Goal: Task Accomplishment & Management: Manage account settings

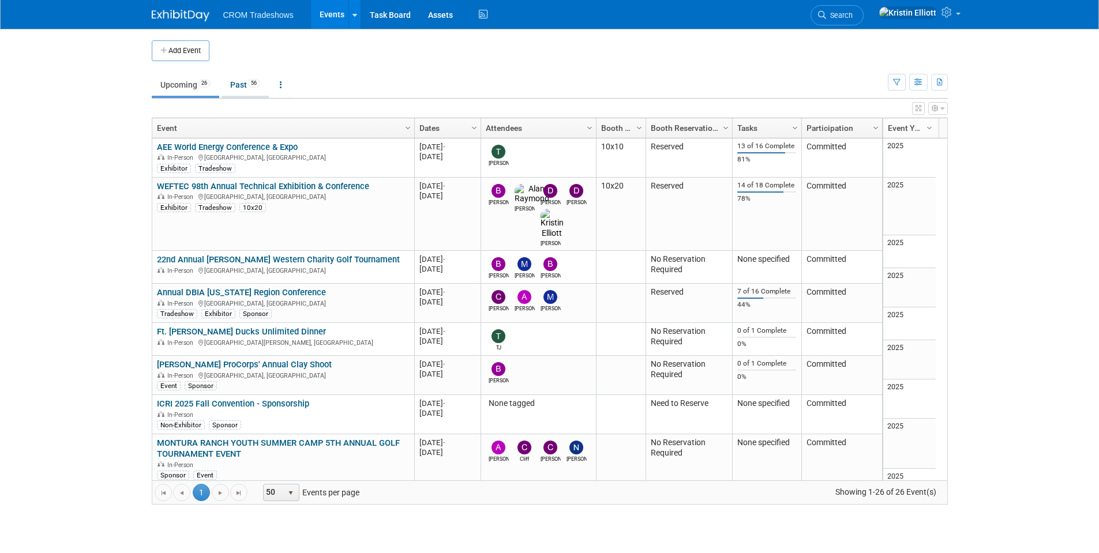
click at [241, 81] on link "Past 56" at bounding box center [245, 85] width 47 height 22
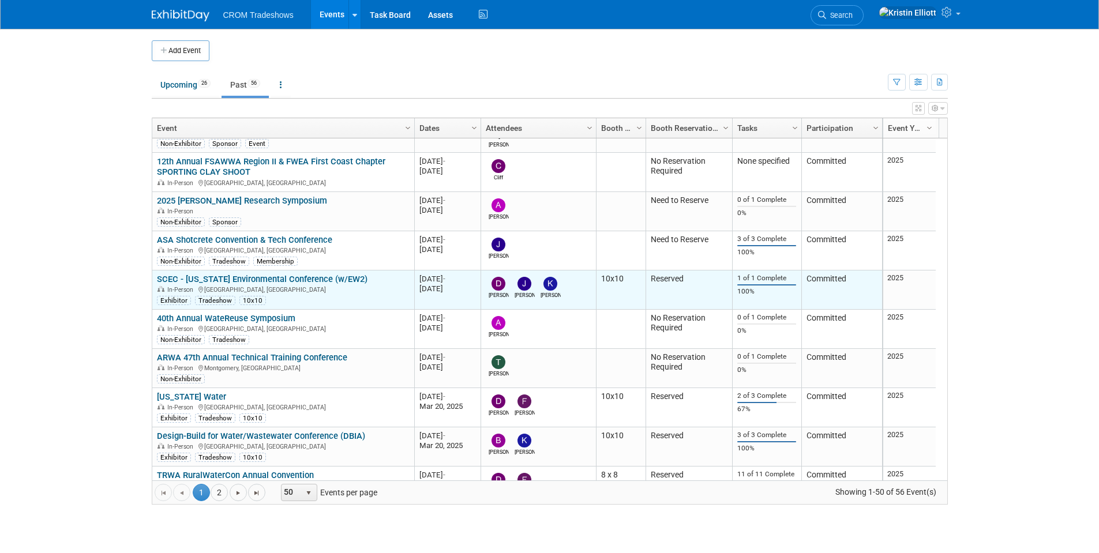
scroll to position [554, 0]
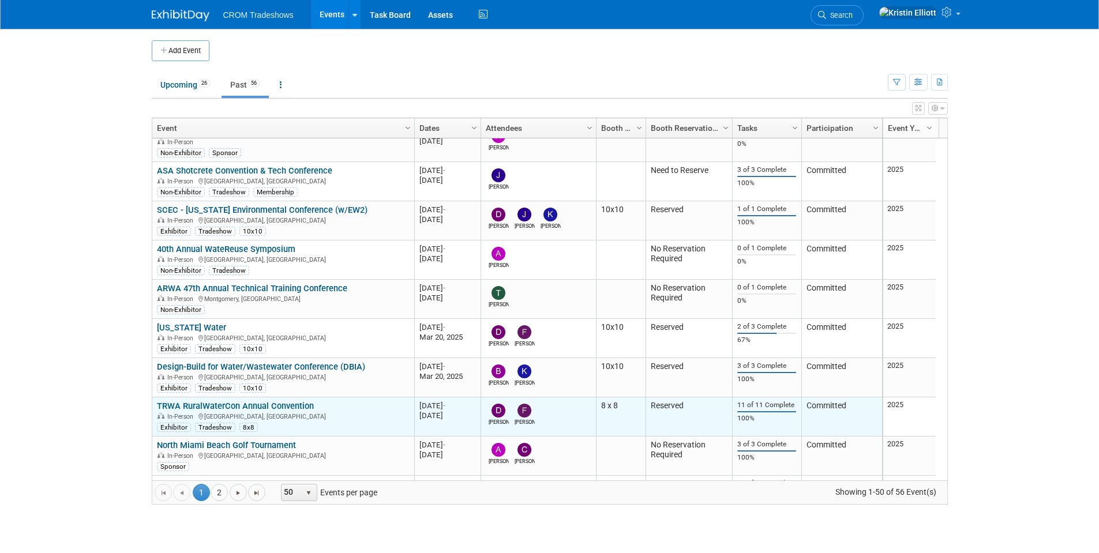
click at [258, 409] on link "TRWA RuralWaterCon Annual Convention" at bounding box center [235, 406] width 157 height 10
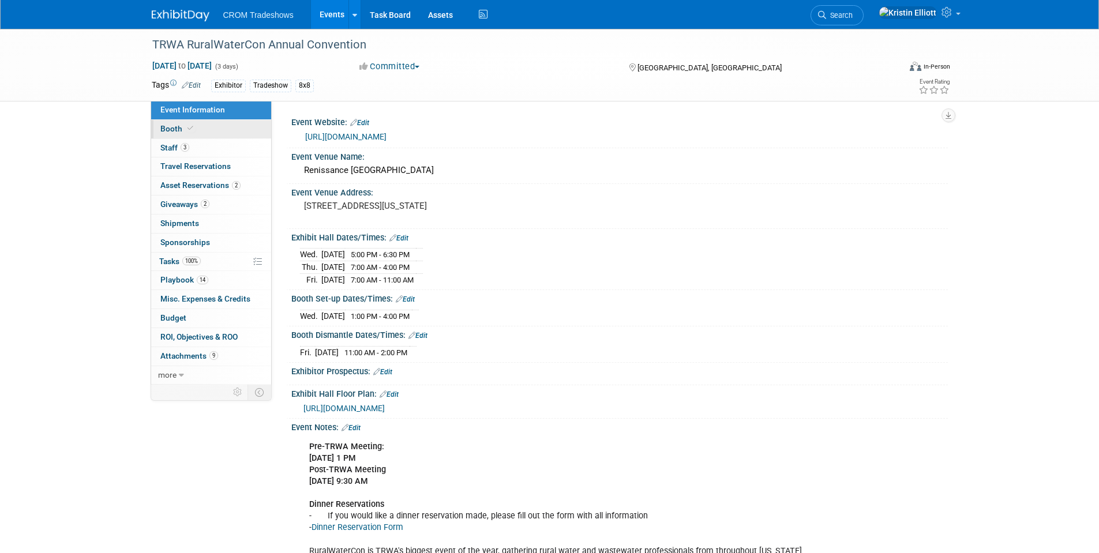
click at [205, 130] on link "Booth" at bounding box center [211, 129] width 120 height 18
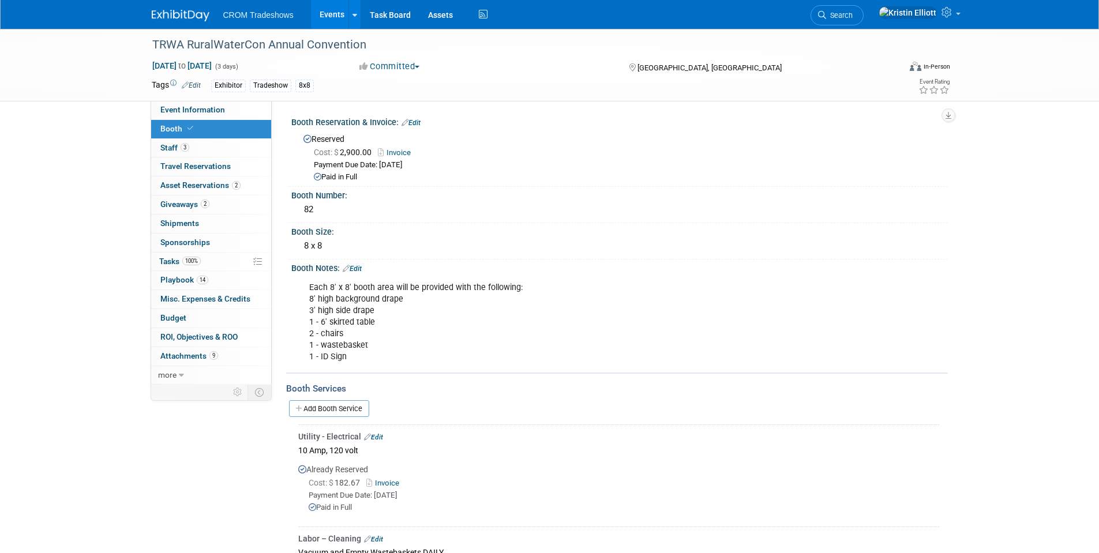
click at [328, 17] on link "Events" at bounding box center [332, 14] width 42 height 29
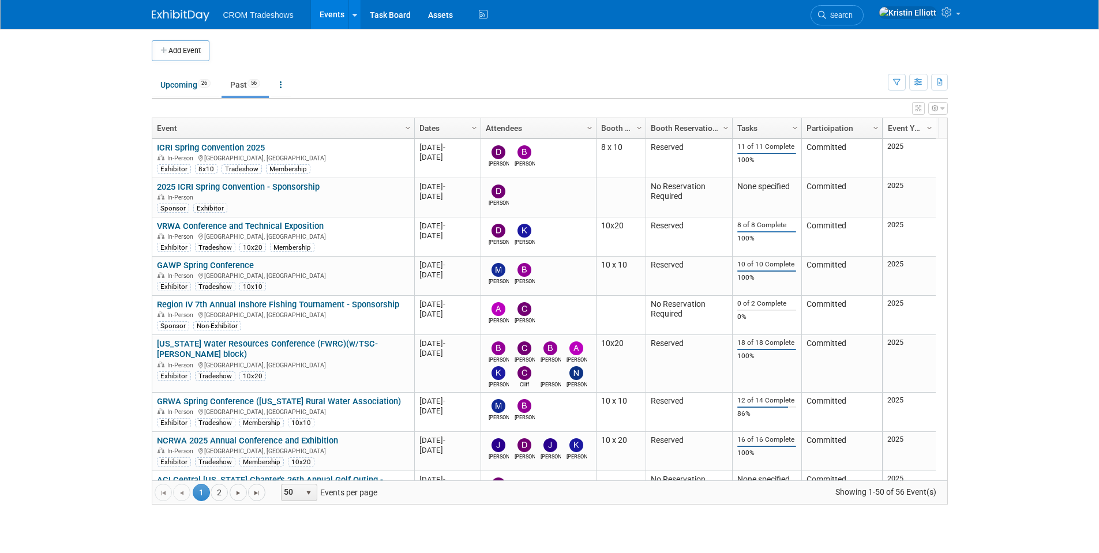
scroll to position [1385, 0]
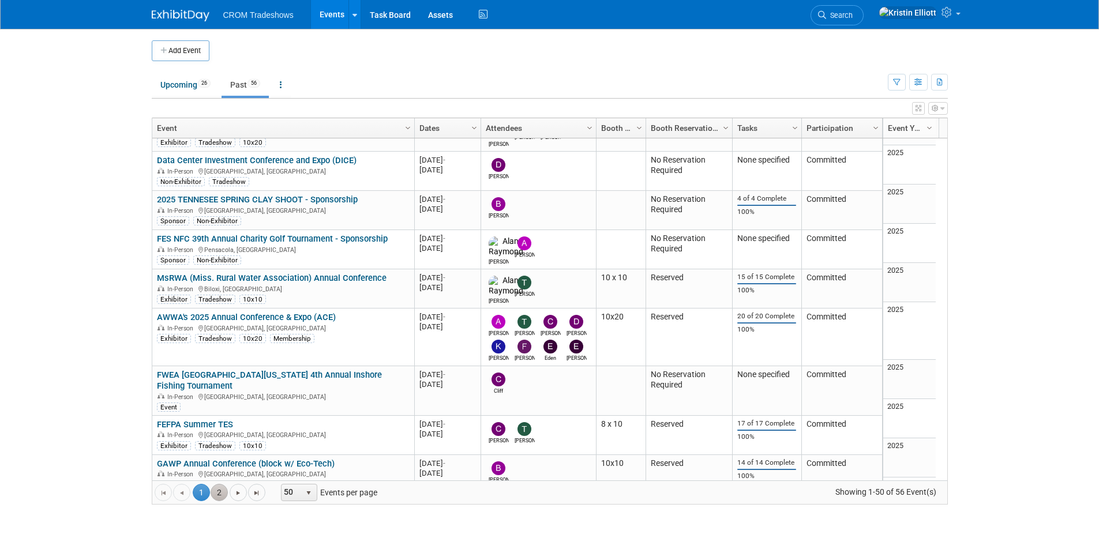
click at [216, 491] on link "2" at bounding box center [219, 492] width 17 height 17
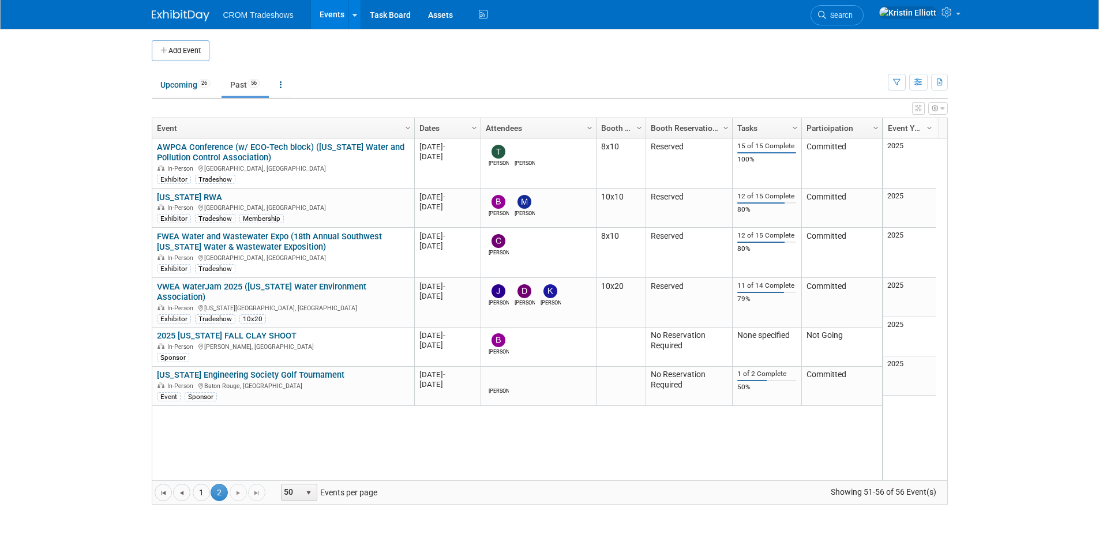
scroll to position [0, 0]
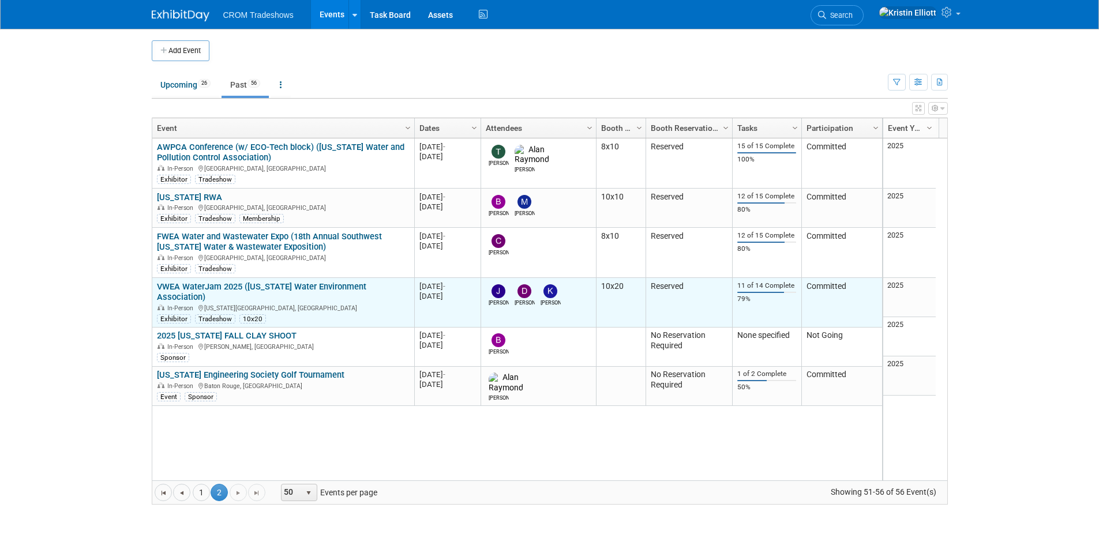
click at [227, 284] on link "VWEA WaterJam 2025 (Virginia Water Environment Association)" at bounding box center [261, 292] width 209 height 21
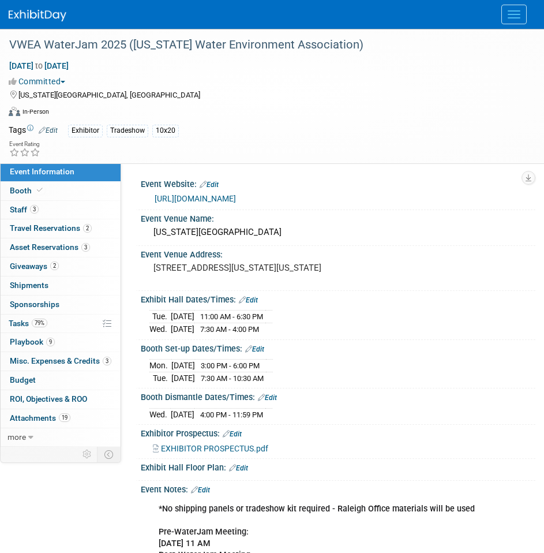
click at [57, 175] on span "Event Information" at bounding box center [42, 171] width 65 height 9
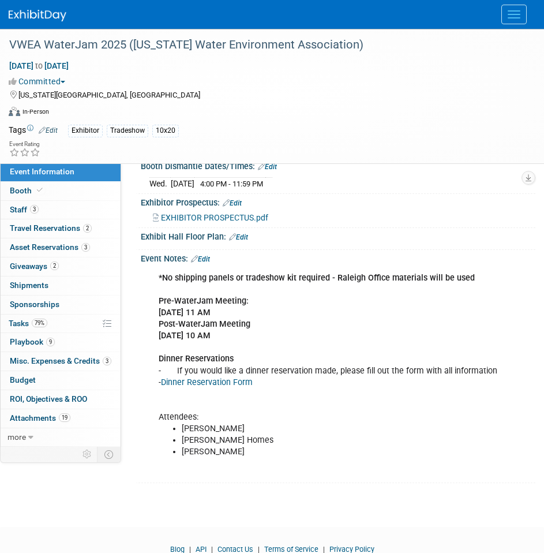
scroll to position [58, 0]
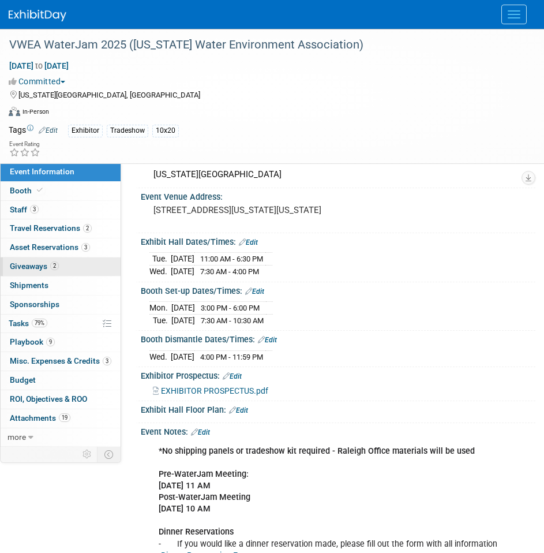
click at [67, 266] on link "2 Giveaways 2" at bounding box center [61, 266] width 120 height 18
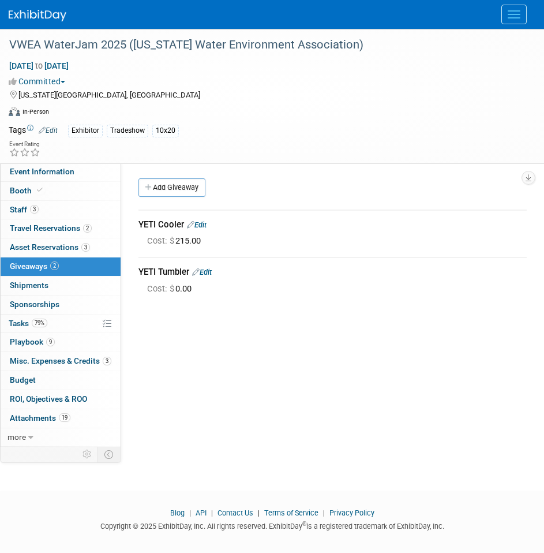
click at [212, 273] on link "Edit" at bounding box center [202, 272] width 20 height 9
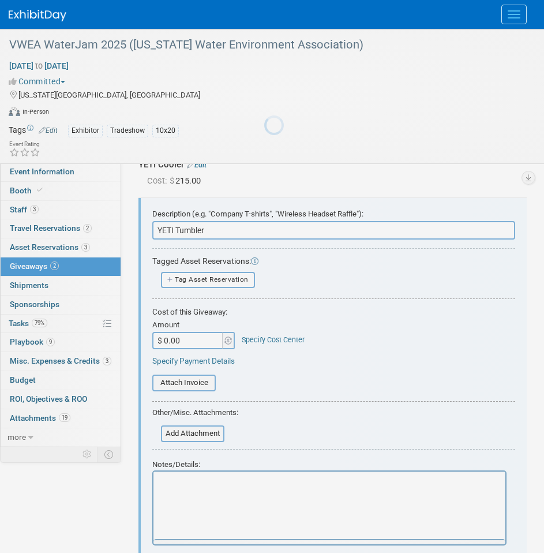
scroll to position [65, 0]
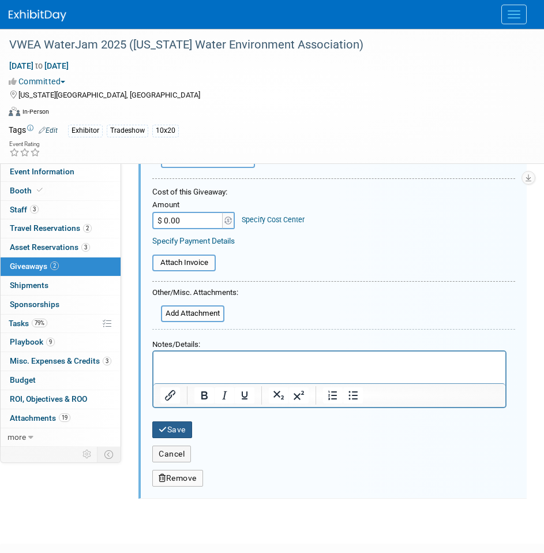
click at [173, 429] on button "Save" at bounding box center [172, 429] width 40 height 17
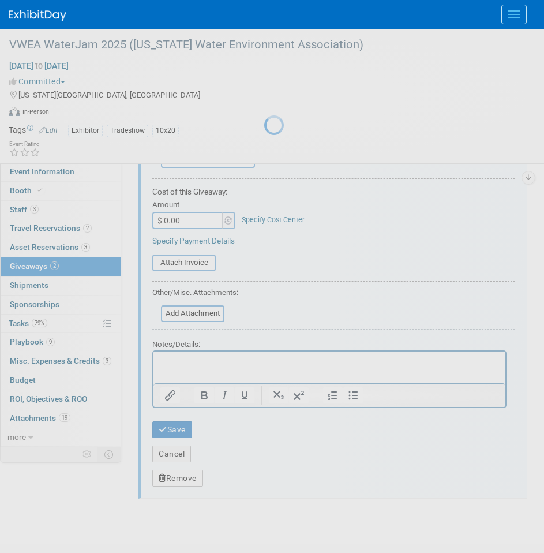
scroll to position [18, 0]
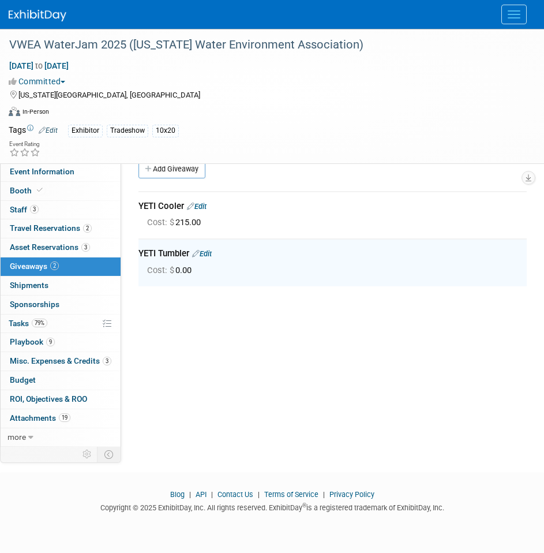
click at [186, 179] on div "Add Giveaway" at bounding box center [336, 170] width 400 height 21
click at [186, 172] on link "Add Giveaway" at bounding box center [172, 169] width 67 height 18
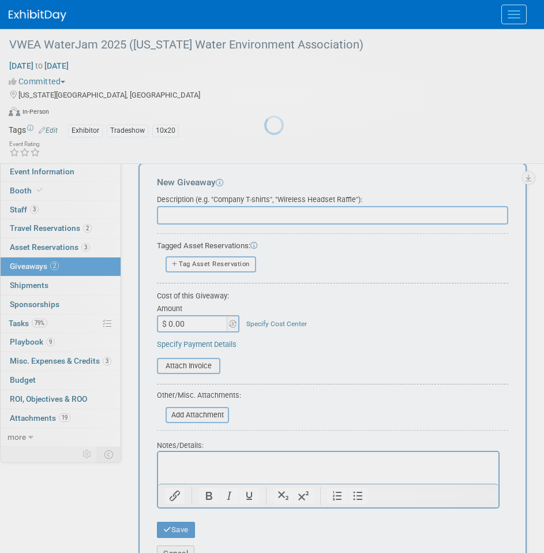
scroll to position [0, 0]
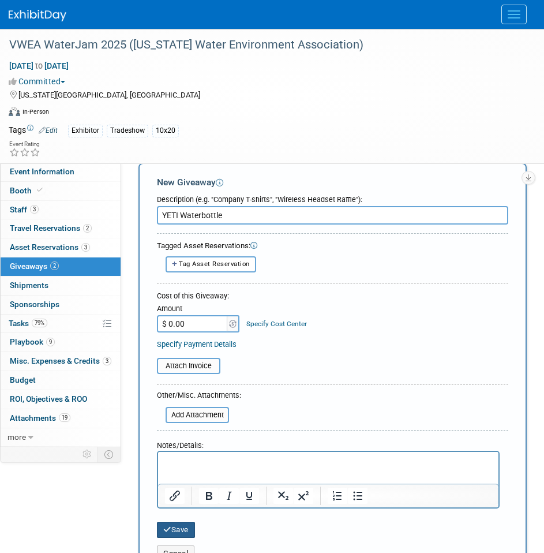
type input "YETI Waterbottle"
click at [192, 534] on button "Save" at bounding box center [176, 530] width 38 height 16
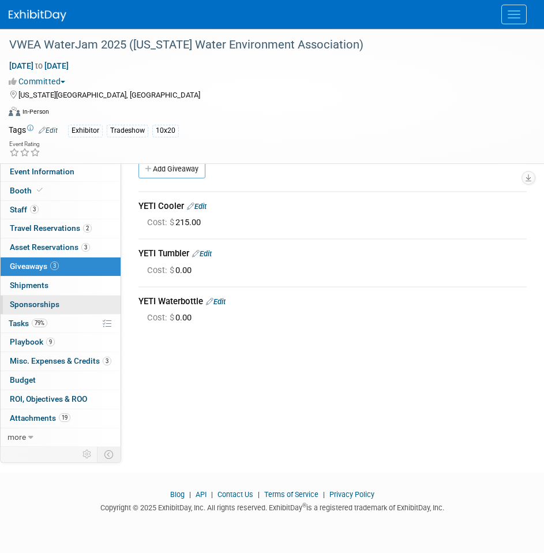
click at [58, 302] on span "Sponsorships 0" at bounding box center [35, 304] width 50 height 9
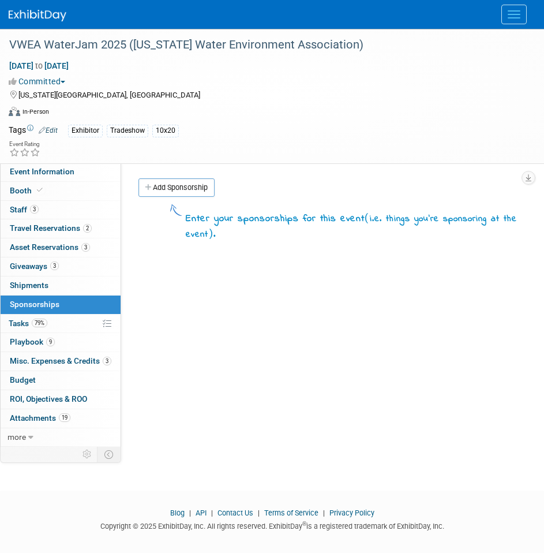
click at [167, 167] on div "Event Website: Edit https://www.vwea.org/events/EventDetails.aspx?id=1882271&gr…" at bounding box center [328, 305] width 414 height 284
click at [157, 296] on div "Event Website: Edit https://www.vwea.org/events/EventDetails.aspx?id=1882271&gr…" at bounding box center [328, 305] width 414 height 284
click at [174, 283] on div "Event Website: Edit https://www.vwea.org/events/EventDetails.aspx?id=1882271&gr…" at bounding box center [328, 305] width 414 height 284
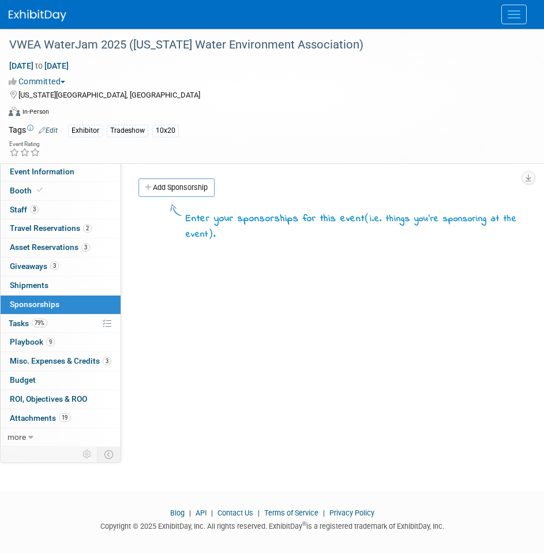
click at [206, 279] on div "Event Website: Edit https://www.vwea.org/events/EventDetails.aspx?id=1882271&gr…" at bounding box center [328, 305] width 414 height 284
click at [203, 273] on div "Event Website: Edit https://www.vwea.org/events/EventDetails.aspx?id=1882271&gr…" at bounding box center [328, 305] width 414 height 284
click at [33, 268] on span "Giveaways 3" at bounding box center [34, 265] width 49 height 9
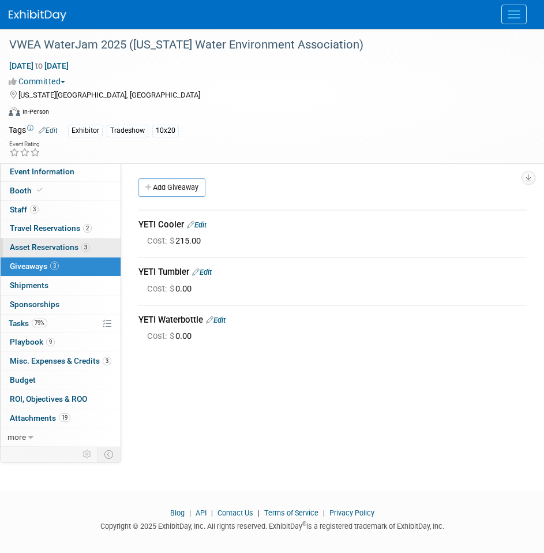
click at [55, 244] on span "Asset Reservations 3" at bounding box center [50, 246] width 80 height 9
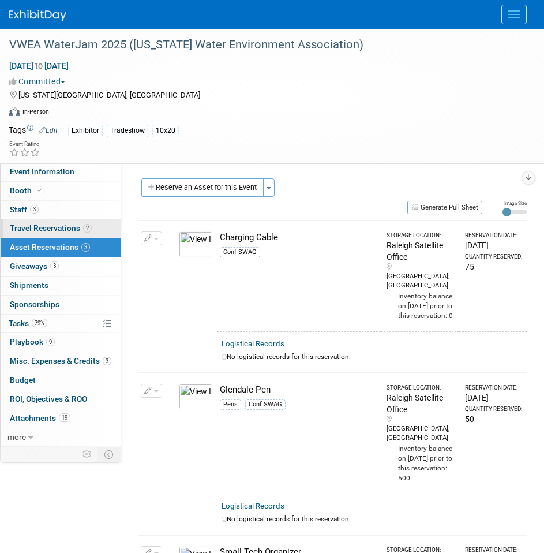
click at [57, 232] on span "Travel Reservations 2" at bounding box center [51, 227] width 82 height 9
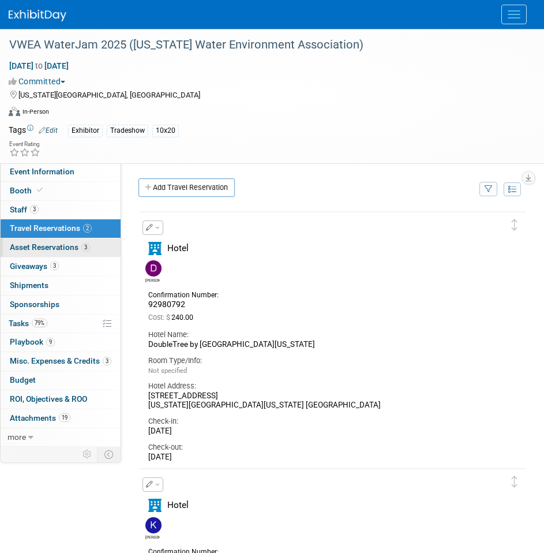
click at [62, 247] on span "Asset Reservations 3" at bounding box center [50, 246] width 80 height 9
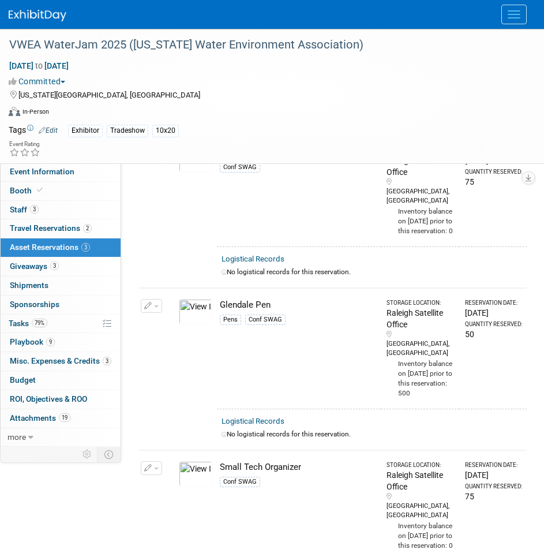
scroll to position [58, 0]
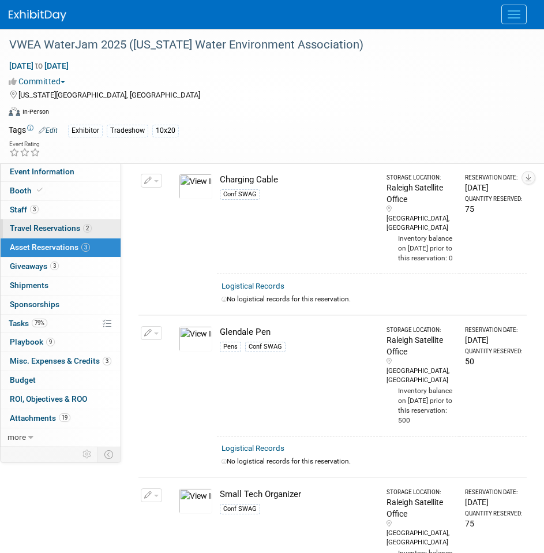
click at [61, 230] on span "Travel Reservations 2" at bounding box center [51, 227] width 82 height 9
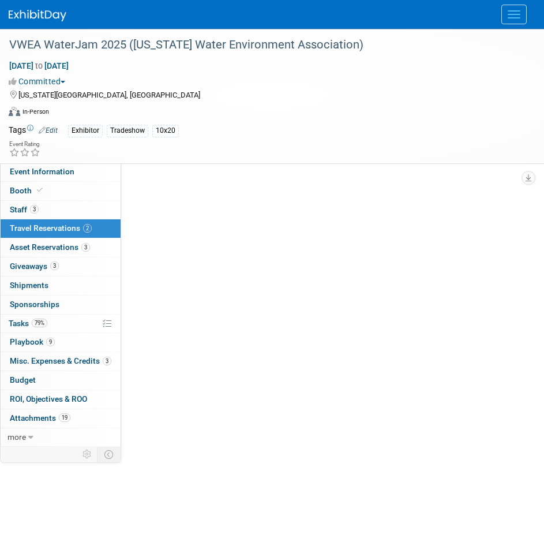
scroll to position [0, 0]
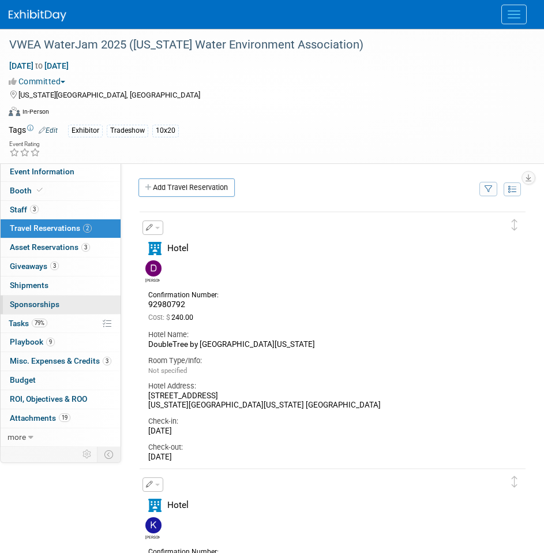
click at [40, 305] on span "Sponsorships 0" at bounding box center [35, 304] width 50 height 9
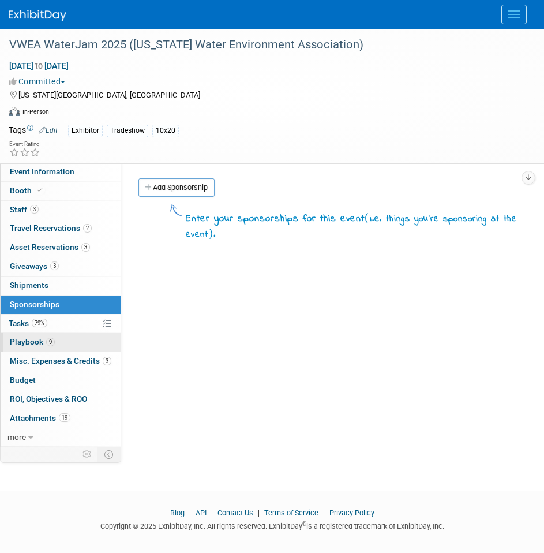
click at [41, 344] on span "Playbook 9" at bounding box center [32, 341] width 45 height 9
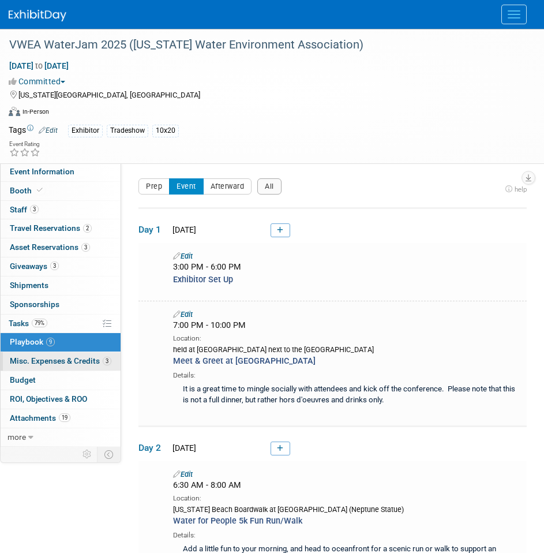
click at [63, 354] on link "3 Misc. Expenses & Credits 3" at bounding box center [61, 361] width 120 height 18
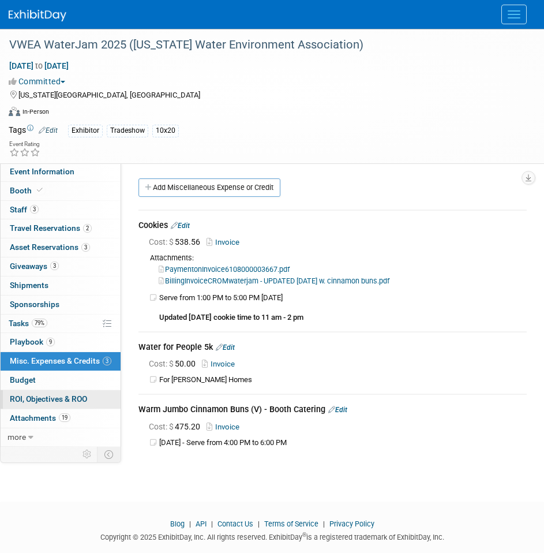
click at [36, 398] on span "ROI, Objectives & ROO 0" at bounding box center [48, 398] width 77 height 9
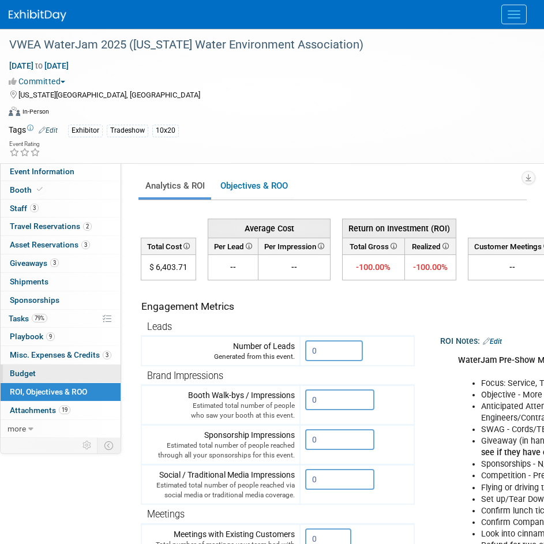
click at [38, 381] on link "Budget" at bounding box center [61, 374] width 120 height 18
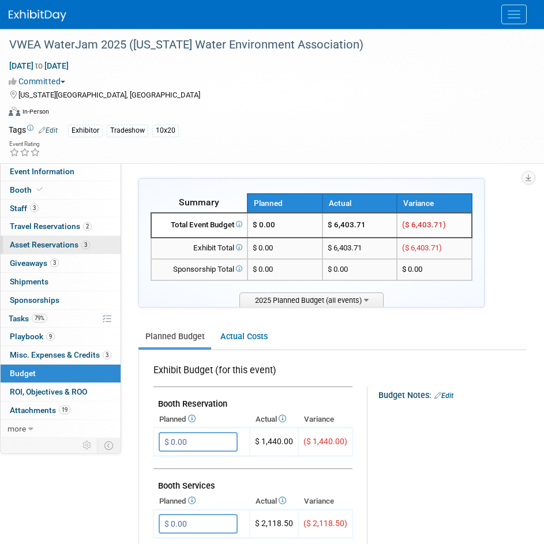
click at [66, 253] on link "3 Asset Reservations 3" at bounding box center [61, 245] width 120 height 18
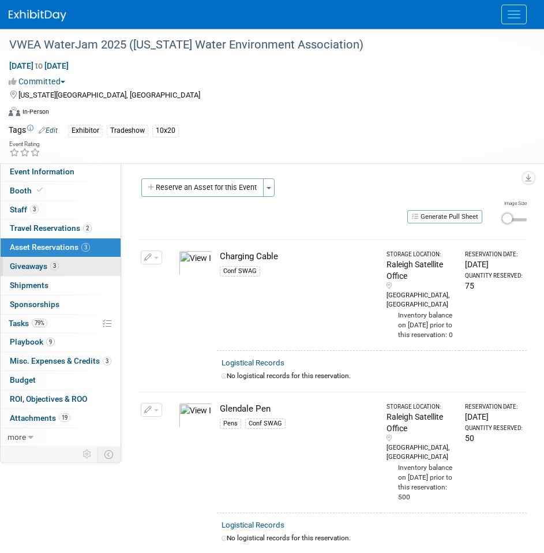
click at [55, 271] on link "3 Giveaways 3" at bounding box center [61, 266] width 120 height 18
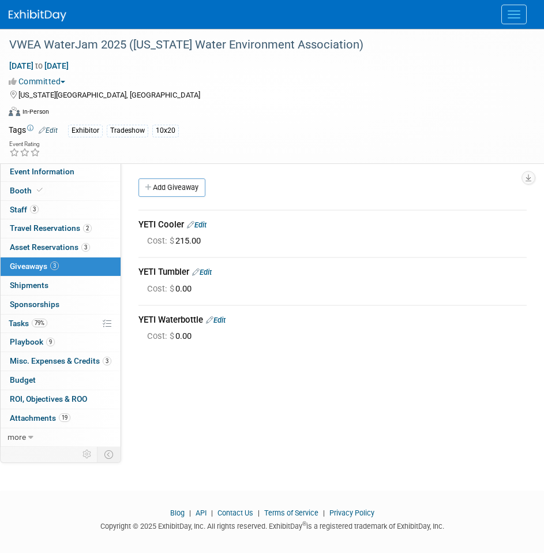
click at [54, 163] on div "VWEA WaterJam 2025 (Virginia Water Environment Association) Sep 8, 2025 to Sep …" at bounding box center [272, 96] width 544 height 134
click at [53, 167] on span "Event Information" at bounding box center [42, 171] width 65 height 9
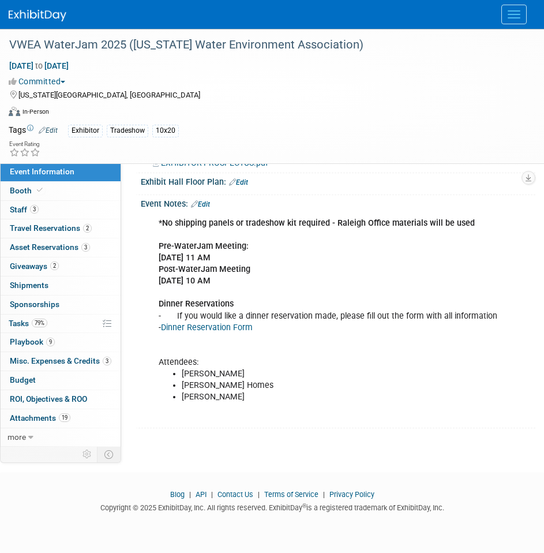
scroll to position [294, 0]
click at [75, 402] on span "ROI, Objectives & ROO 0" at bounding box center [48, 398] width 77 height 9
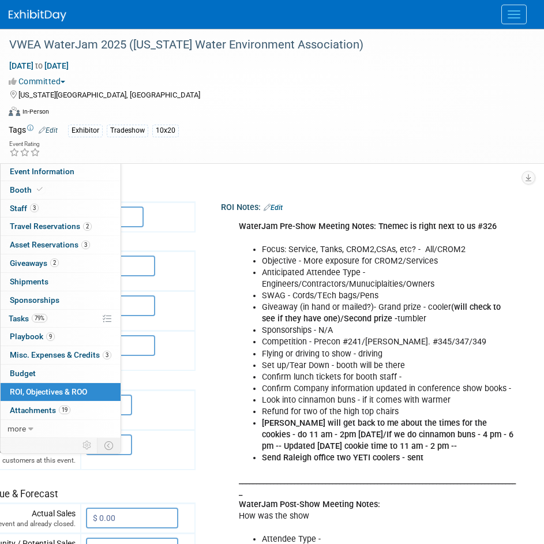
scroll to position [115, 240]
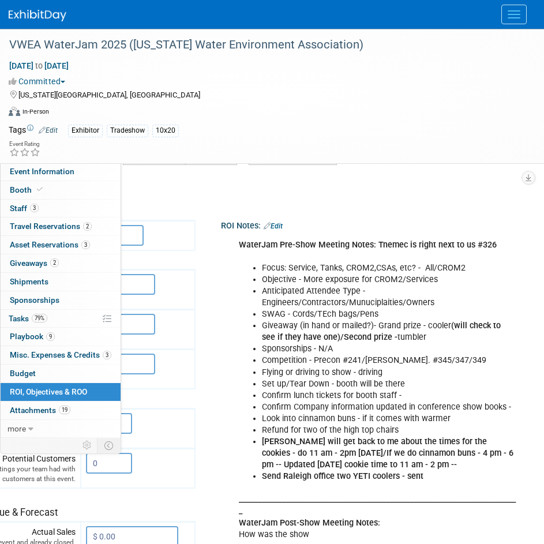
click at [264, 224] on link "Edit" at bounding box center [273, 226] width 19 height 8
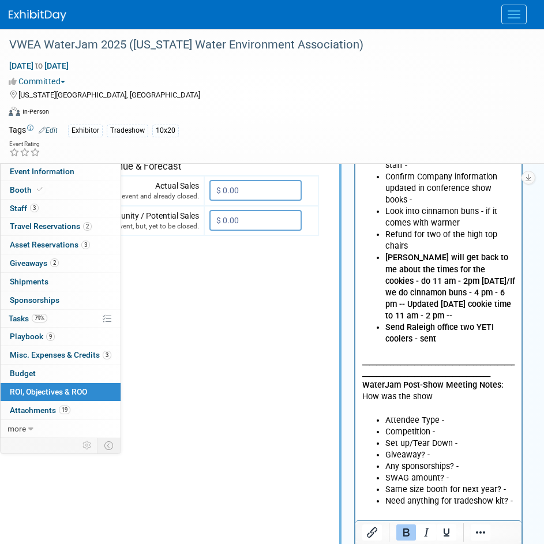
scroll to position [693, 97]
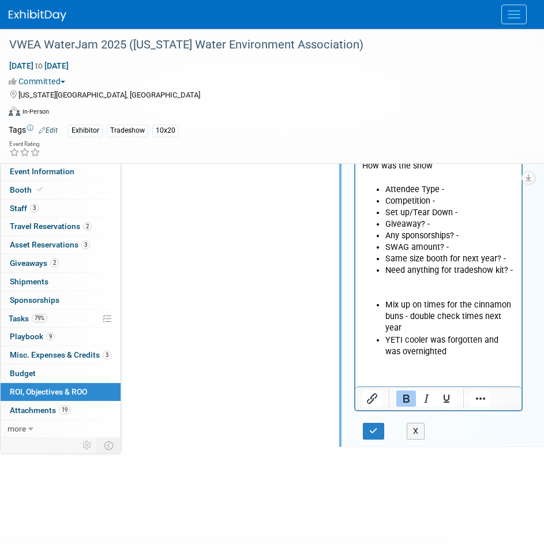
click at [432, 340] on li "YETI cooler was forgotten and was overnighted" at bounding box center [451, 346] width 130 height 23
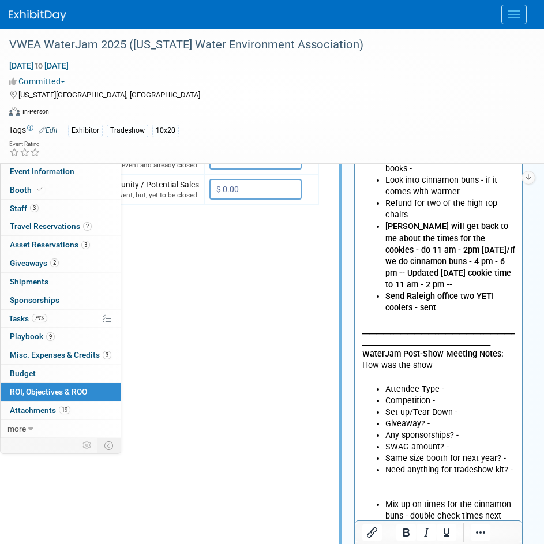
scroll to position [519, 97]
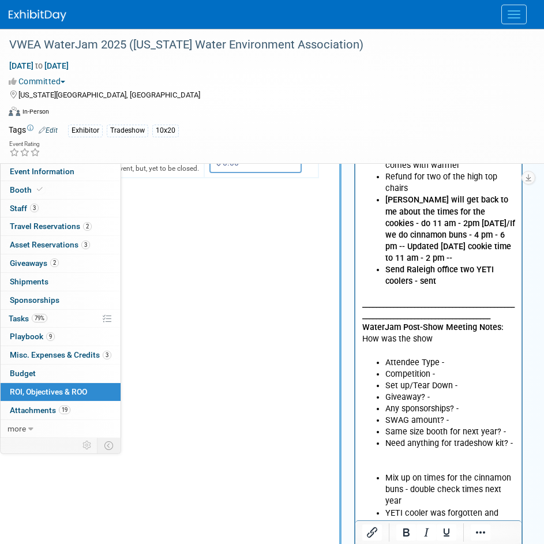
click at [463, 328] on p "_______________________________________________________________________________…" at bounding box center [438, 321] width 153 height 69
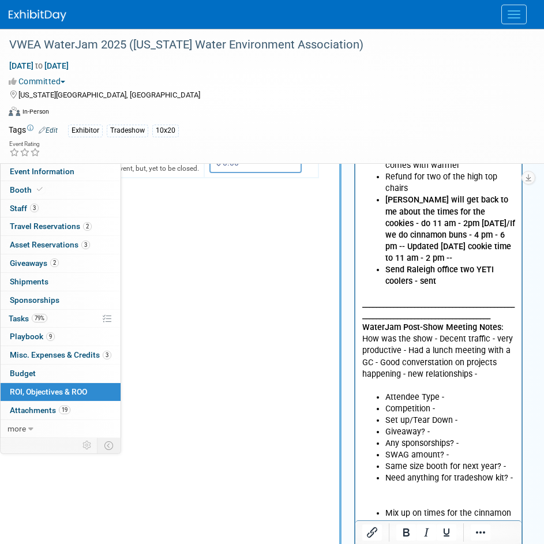
click at [375, 350] on p "_______________________________________________________________________________…" at bounding box center [438, 339] width 153 height 104
click at [485, 364] on p "_______________________________________________________________________________…" at bounding box center [438, 339] width 153 height 104
click at [482, 365] on p "_______________________________________________________________________________…" at bounding box center [438, 339] width 153 height 104
click at [479, 365] on p "_______________________________________________________________________________…" at bounding box center [438, 339] width 153 height 104
click at [487, 366] on p "_______________________________________________________________________________…" at bounding box center [438, 339] width 153 height 104
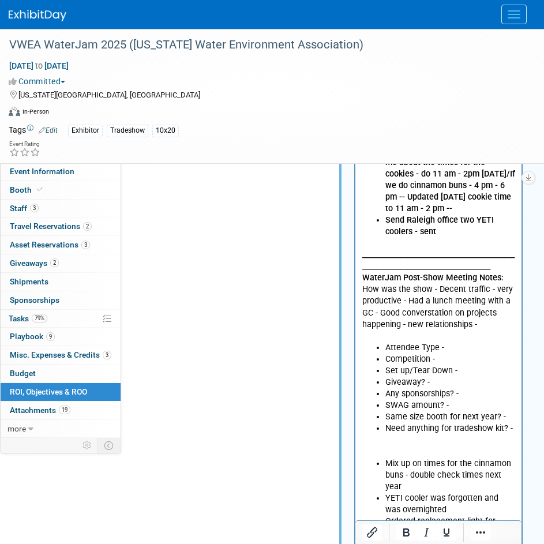
scroll to position [577, 97]
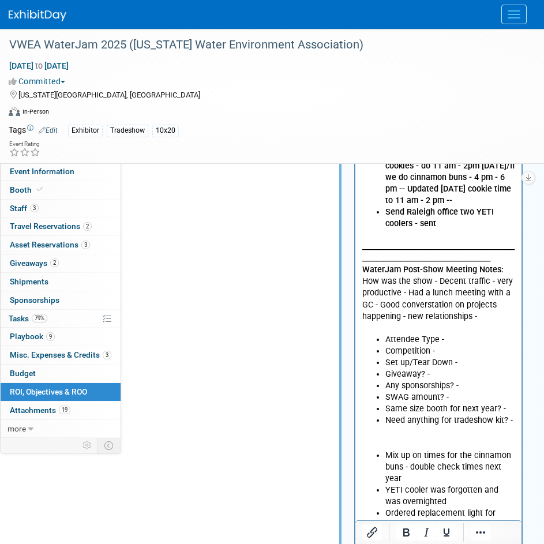
click at [479, 304] on p "_______________________________________________________________________________…" at bounding box center [438, 282] width 153 height 104
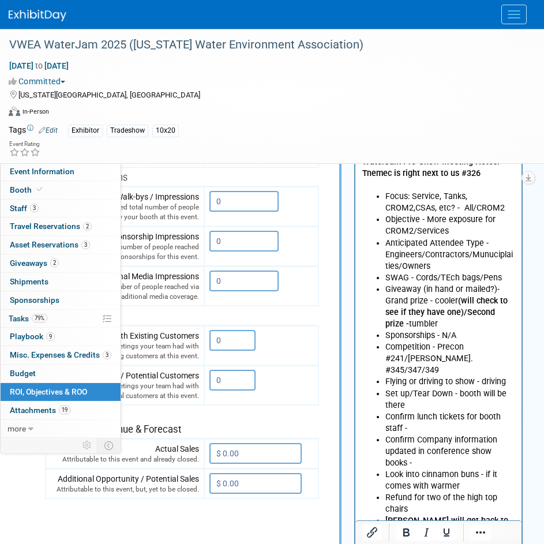
scroll to position [173, 97]
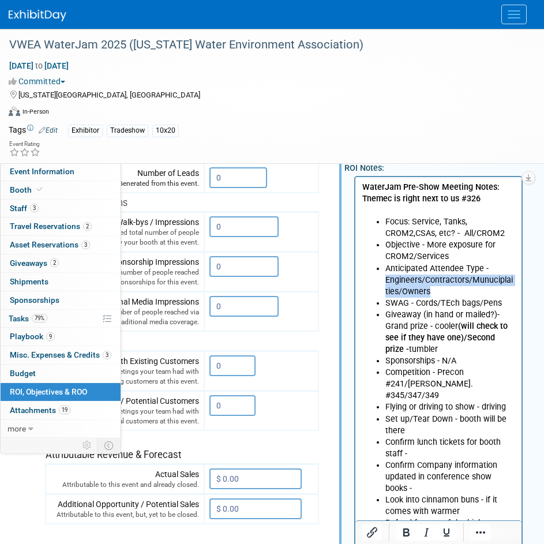
drag, startPoint x: 429, startPoint y: 291, endPoint x: 383, endPoint y: 282, distance: 46.4
click at [383, 282] on ul "Focus: Service, Tanks, CROM2,CSAs, etc? - All/CROM2 Objective - More exposure f…" at bounding box center [438, 424] width 153 height 417
copy li "Engineers/Contractors/Munuciplaities/Owners"
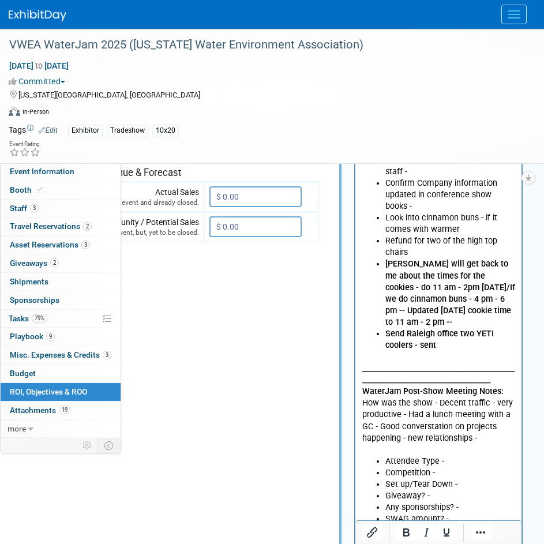
scroll to position [519, 97]
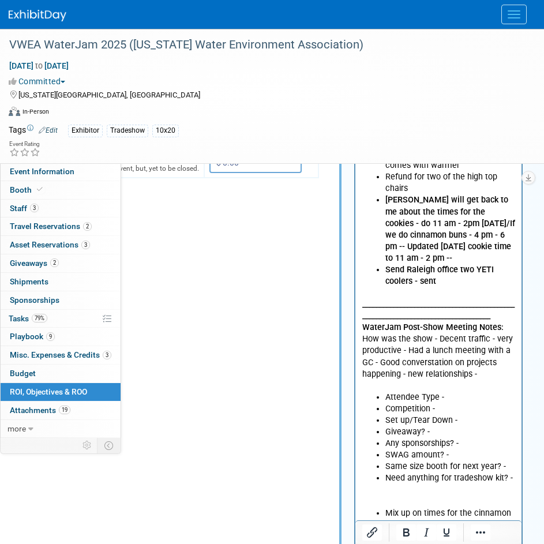
click at [449, 392] on li "Attendee Type -" at bounding box center [451, 398] width 130 height 12
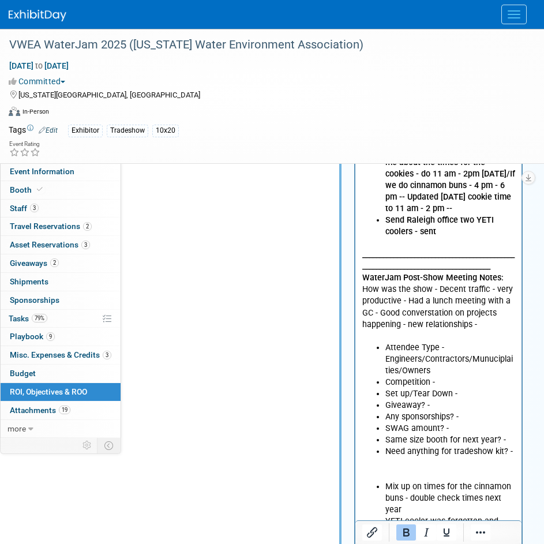
scroll to position [577, 97]
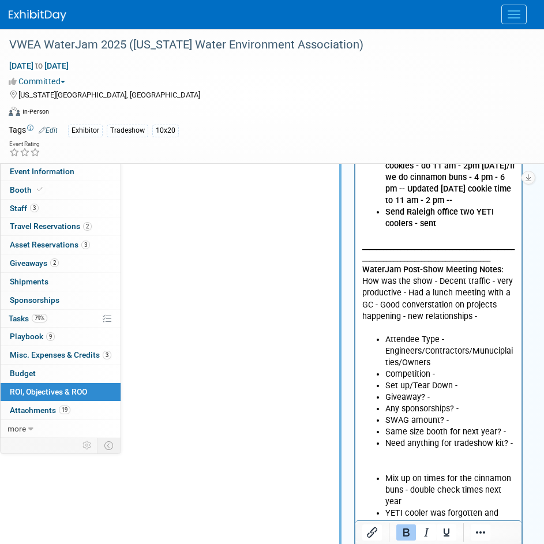
click at [444, 380] on li "Set up/Tear Down -" at bounding box center [451, 386] width 130 height 12
click at [446, 352] on li "Attendee Type - Engineers/Contractors/Munuciplaities/Owners" at bounding box center [451, 351] width 130 height 35
click at [444, 369] on li "Competition -" at bounding box center [451, 375] width 130 height 12
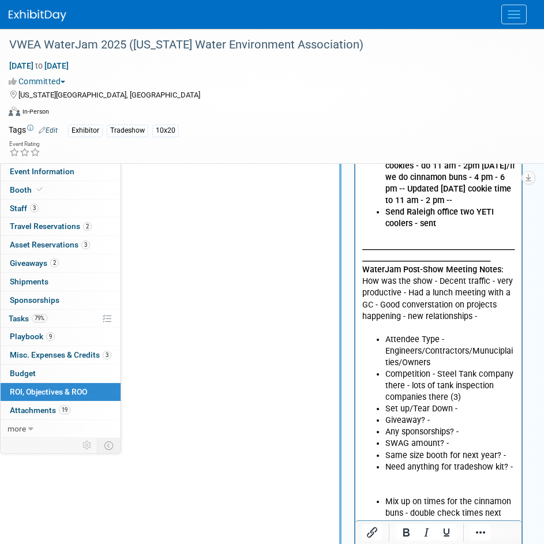
click at [458, 403] on li "Set up/Tear Down -" at bounding box center [451, 409] width 130 height 12
click at [459, 403] on li "Set up/Tear Down -" at bounding box center [451, 409] width 130 height 12
click at [473, 381] on li "Competition - Steel Tank company there - lots of tank inspection companies ther…" at bounding box center [451, 386] width 130 height 35
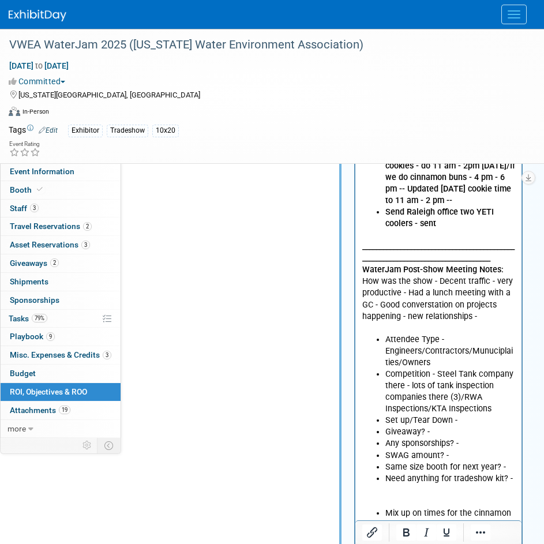
click at [458, 415] on li "Set up/Tear Down -" at bounding box center [451, 421] width 130 height 12
click at [459, 415] on li "Set up/Tear Down -" at bounding box center [451, 421] width 130 height 12
click at [462, 415] on li "Set up/Tear Down -" at bounding box center [451, 421] width 130 height 12
click at [432, 426] on li "Giveaway? -" at bounding box center [451, 432] width 130 height 12
click at [433, 426] on li "Giveaway? -" at bounding box center [451, 432] width 130 height 12
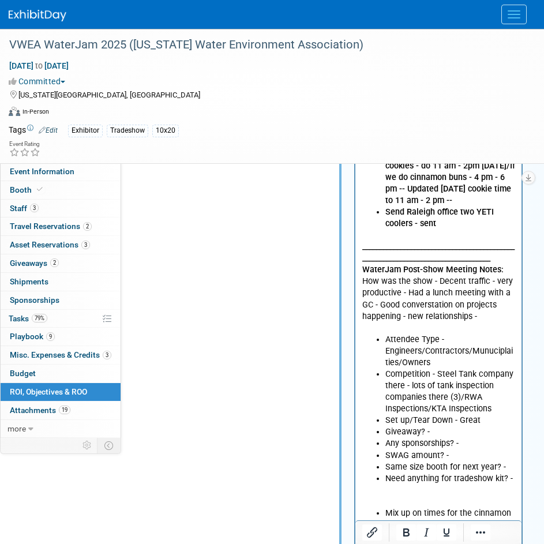
click at [433, 426] on li "Giveaway? -" at bounding box center [451, 432] width 130 height 12
click at [430, 438] on li "Any sponsorships? -" at bounding box center [451, 444] width 130 height 12
click at [431, 426] on li "Giveaway? -" at bounding box center [451, 432] width 130 height 12
click at [433, 426] on li "Giveaway? -" at bounding box center [451, 432] width 130 height 12
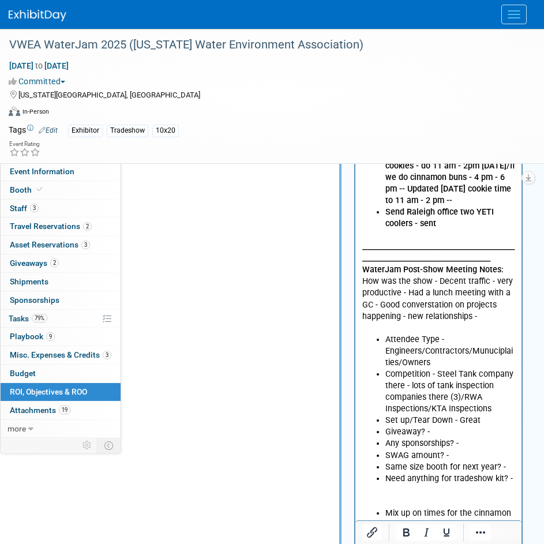
click at [433, 426] on li "Giveaway? -" at bounding box center [451, 432] width 130 height 12
click at [440, 426] on li "Giveaway? -" at bounding box center [451, 432] width 130 height 12
click at [457, 438] on li "Any sponsorships? -" at bounding box center [451, 444] width 130 height 12
click at [464, 438] on li "Any sponsorships? -" at bounding box center [451, 444] width 130 height 12
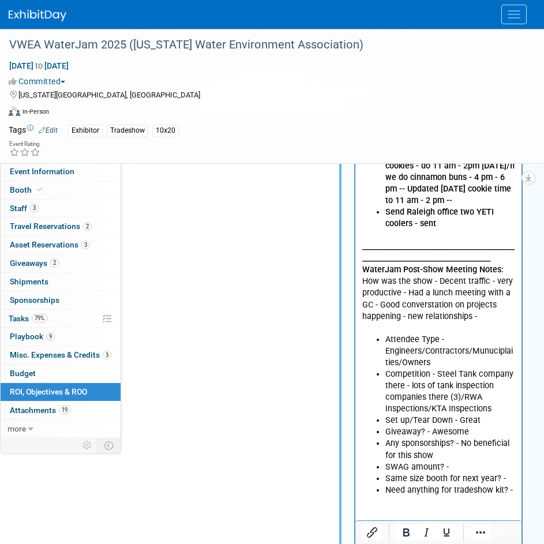
click at [465, 462] on li "SWAG amount? -" at bounding box center [451, 468] width 130 height 12
click at [461, 462] on li "SWAG amount? -" at bounding box center [451, 468] width 130 height 12
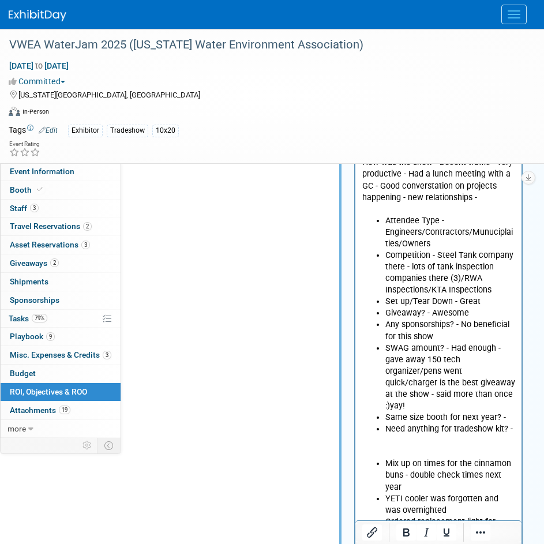
scroll to position [750, 97]
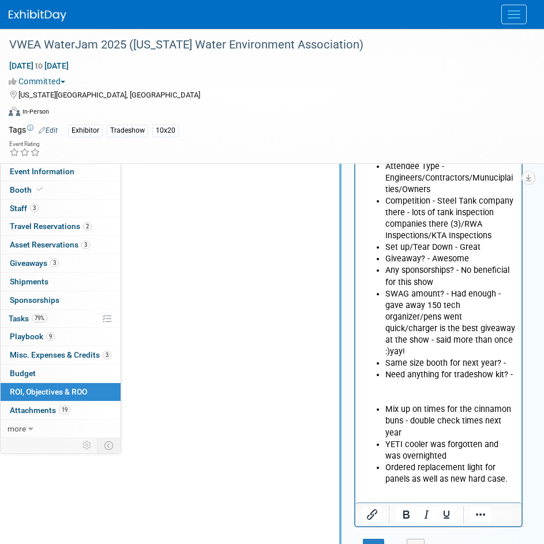
click at [491, 330] on li "SWAG amount? - Had enough - gave away 150 tech organizer/pens went quick/charge…" at bounding box center [451, 323] width 130 height 69
click at [499, 329] on li "SWAG amount? - Had enough - gave away 150 tech organizer/pens went quick/charge…" at bounding box center [451, 323] width 130 height 69
click at [506, 369] on li "Need anything for tradeshow kit? -" at bounding box center [451, 375] width 130 height 12
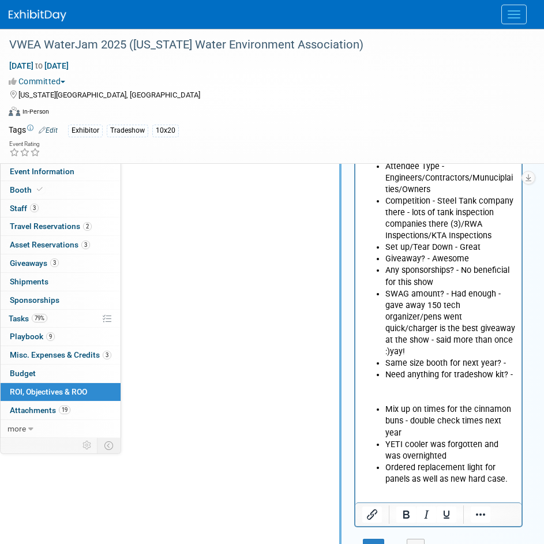
click at [510, 358] on li "Same size booth for next year? -" at bounding box center [451, 364] width 130 height 12
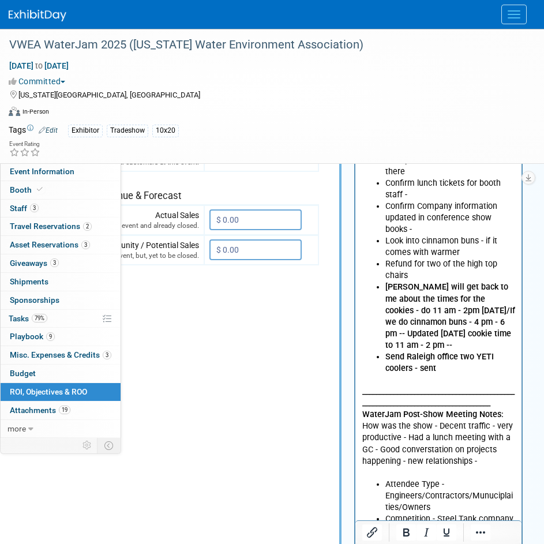
scroll to position [519, 97]
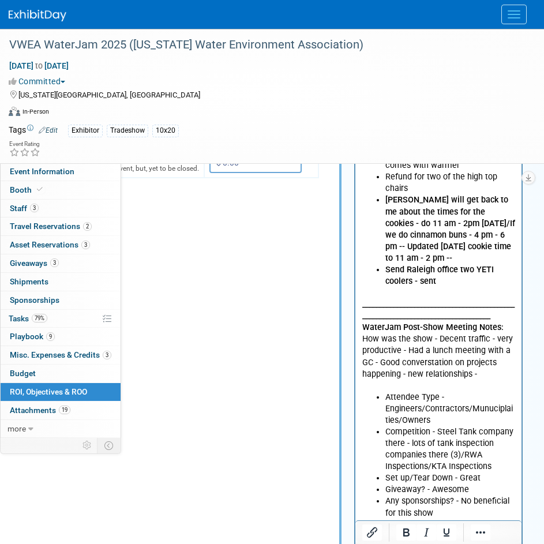
click at [484, 365] on p "_______________________________________________________________________________…" at bounding box center [438, 339] width 153 height 104
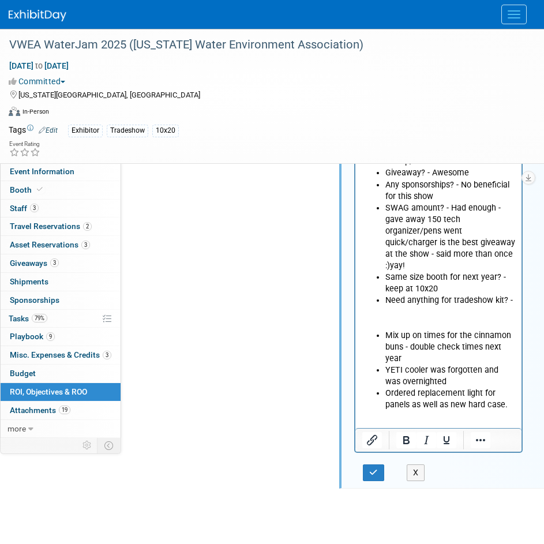
scroll to position [790, 97]
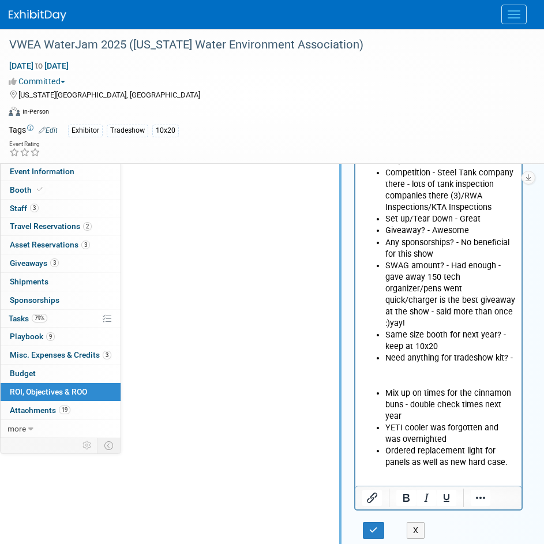
click at [467, 330] on li "Same size booth for next year? - keep at 10x20" at bounding box center [451, 341] width 130 height 23
click at [514, 353] on li "Need anything for tradeshow kit? -" at bounding box center [451, 359] width 130 height 12
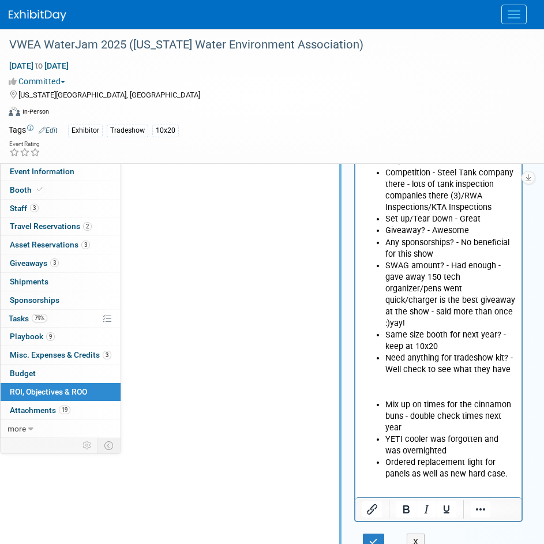
click at [448, 399] on li "Mix up on times for the cinnamon buns - double check times next year" at bounding box center [451, 416] width 130 height 35
click at [393, 376] on p "Rich Text Area. Press ALT-0 for help." at bounding box center [438, 387] width 153 height 23
click at [474, 376] on p "Rich Text Area. Press ALT-0 for help." at bounding box center [438, 387] width 153 height 23
click at [451, 376] on p "Rich Text Area. Press ALT-0 for help." at bounding box center [438, 387] width 153 height 23
click at [431, 376] on p "Rich Text Area. Press ALT-0 for help." at bounding box center [438, 387] width 153 height 23
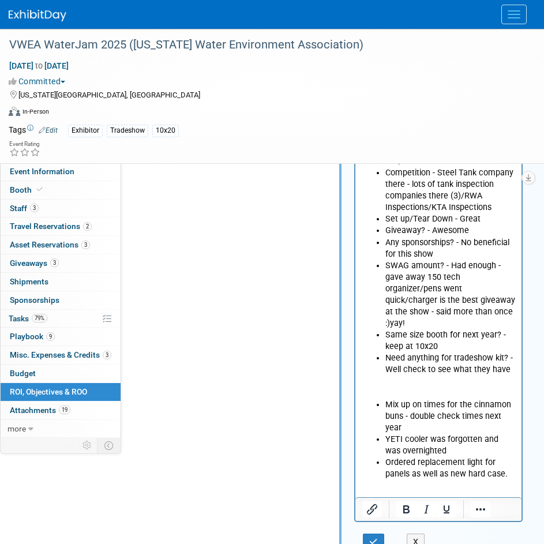
click at [492, 457] on li "Ordered replacement light for panels as well as new hard case." at bounding box center [451, 468] width 130 height 23
click at [505, 457] on li "Ordered replacement light for panels as well as new hard case." at bounding box center [451, 468] width 130 height 23
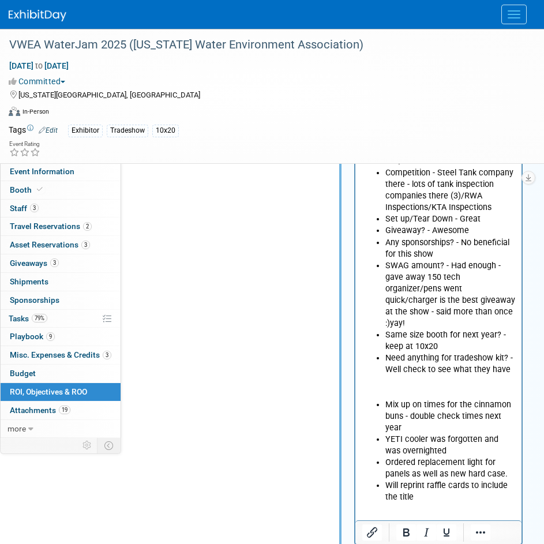
click at [435, 457] on li "Ordered replacement light for panels as well as new hard case." at bounding box center [451, 468] width 130 height 23
click at [432, 480] on li "Will reprint raffle cards to include the title" at bounding box center [451, 491] width 130 height 23
click at [430, 480] on li "Will reprint raffle cards to include the title" at bounding box center [451, 491] width 130 height 23
click at [424, 480] on li "Will reprint raffle cards to include the title" at bounding box center [451, 491] width 130 height 23
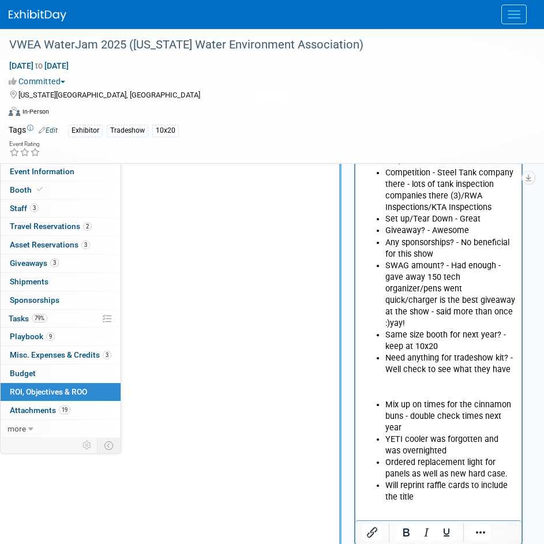
click at [424, 480] on li "Will reprint raffle cards to include the title" at bounding box center [451, 491] width 130 height 23
click at [436, 480] on li "Will reprint raffle cards to include the title" at bounding box center [451, 491] width 130 height 23
click at [422, 434] on li "YETI cooler was forgotten and was overnighted" at bounding box center [451, 445] width 130 height 23
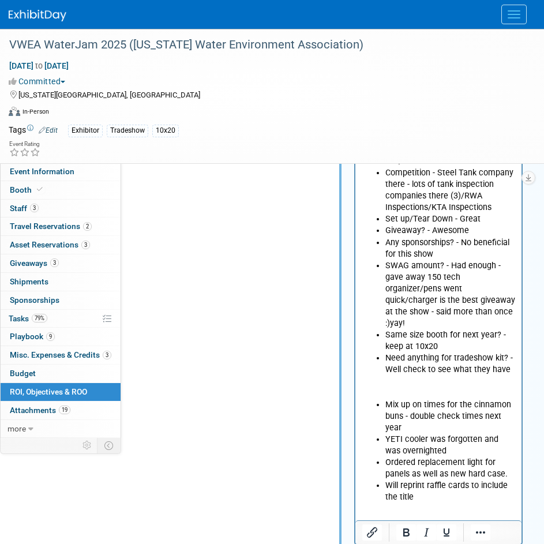
click at [481, 406] on li "Mix up on times for the cinnamon buns - double check times next year" at bounding box center [451, 416] width 130 height 35
click at [466, 434] on li "YETI cooler was forgotten and was overnighted" at bounding box center [451, 445] width 130 height 23
click at [443, 399] on li "Mix up on times for the cinnamon buns - double check times next year" at bounding box center [451, 416] width 130 height 35
click at [421, 399] on li "Mix up on times for the cinnamon buns - double check times next year" at bounding box center [451, 416] width 130 height 35
click at [438, 399] on li "Mix up on times for the cinnamon buns - double check times next year" at bounding box center [451, 416] width 130 height 35
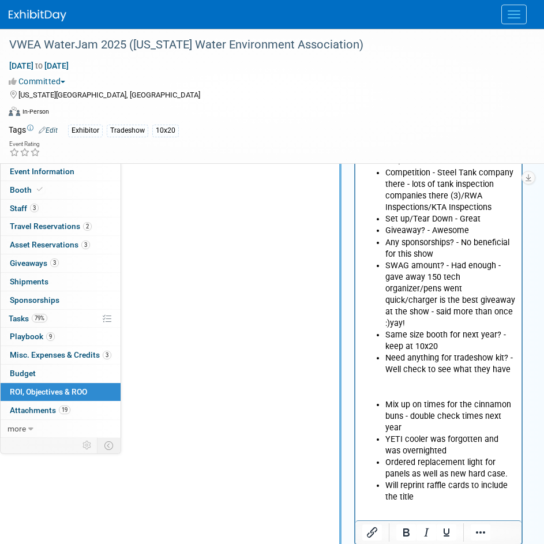
click at [428, 434] on li "YETI cooler was forgotten and was overnighted" at bounding box center [451, 445] width 130 height 23
click at [448, 434] on li "YETI cooler was forgotten and was overnighted" at bounding box center [451, 445] width 130 height 23
click at [448, 407] on li "Mix up on times for the cinnamon buns - double check times next year" at bounding box center [451, 416] width 130 height 35
click at [510, 353] on li "Need anything for tradeshow kit? - Well check to see what they have" at bounding box center [451, 364] width 130 height 23
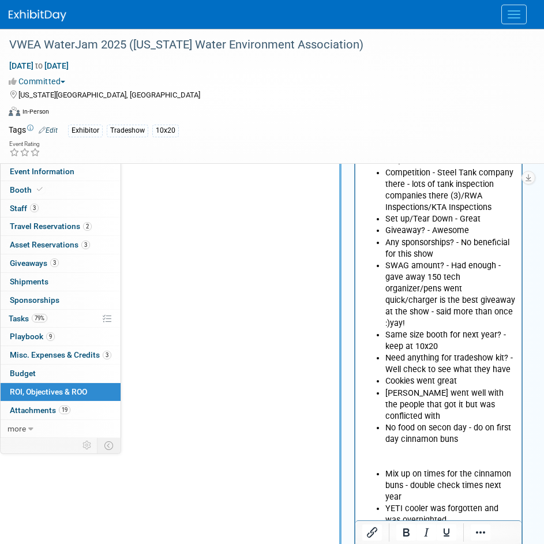
click at [466, 422] on li "No food on secon day - do on first day cinnamon buns" at bounding box center [451, 433] width 130 height 23
click at [462, 422] on li "No food on secon day - do on first day cinnamon buns" at bounding box center [451, 433] width 130 height 23
drag, startPoint x: 458, startPoint y: 413, endPoint x: 358, endPoint y: 417, distance: 100.5
click at [362, 402] on body "WaterJam Pre-Show Meeting Notes: Tnemec is right next to us #326 Focus: Service…" at bounding box center [439, 75] width 154 height 1020
click at [403, 527] on icon "Bold" at bounding box center [406, 533] width 14 height 14
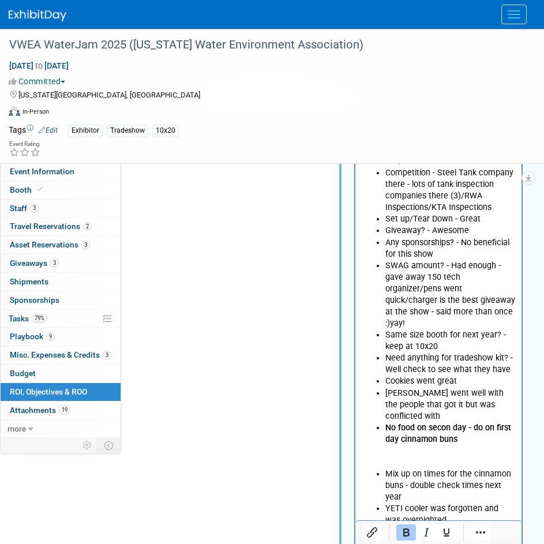
click at [454, 423] on b "No food on secon day - do on first day cinnamon buns" at bounding box center [449, 433] width 126 height 21
click at [472, 422] on li "No food on secon day - do on first day cinnamon buns" at bounding box center [451, 433] width 130 height 23
click at [470, 422] on li "No food on secon day - do on first day cinnamon buns" at bounding box center [451, 433] width 130 height 23
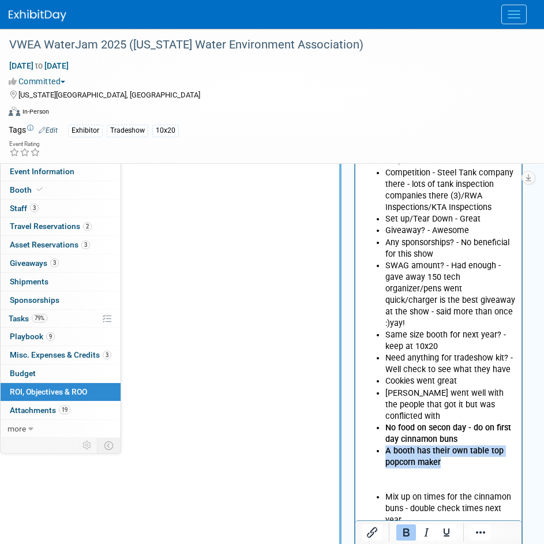
drag, startPoint x: 451, startPoint y: 437, endPoint x: 387, endPoint y: 433, distance: 64.2
click at [387, 446] on li "A booth has their own table top popcorn maker" at bounding box center [451, 457] width 130 height 23
click at [410, 534] on icon "Bold" at bounding box center [406, 533] width 14 height 14
click at [459, 446] on li "A booth has their own table top popcorn maker" at bounding box center [451, 457] width 130 height 23
click at [452, 423] on b "No food on secon day - do on first day cinnamon buns" at bounding box center [449, 433] width 126 height 21
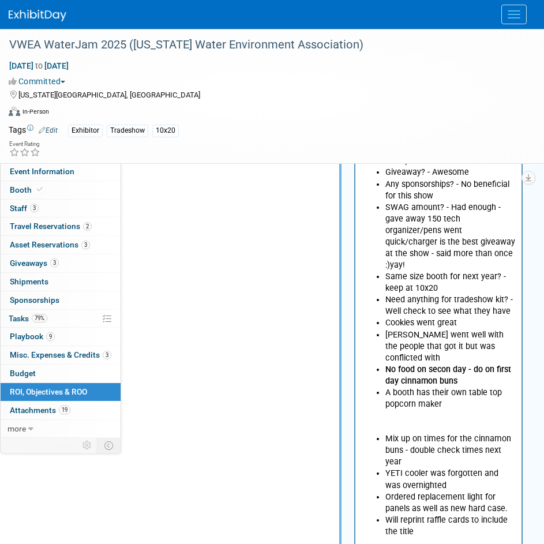
scroll to position [848, 97]
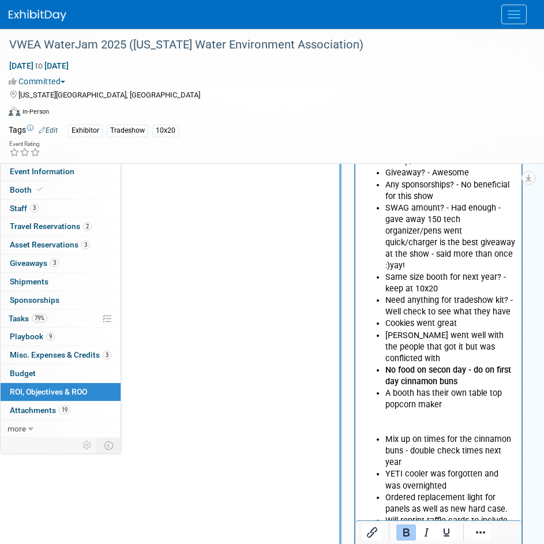
click at [454, 411] on p "Rich Text Area. Press ALT-0 for help." at bounding box center [438, 422] width 153 height 23
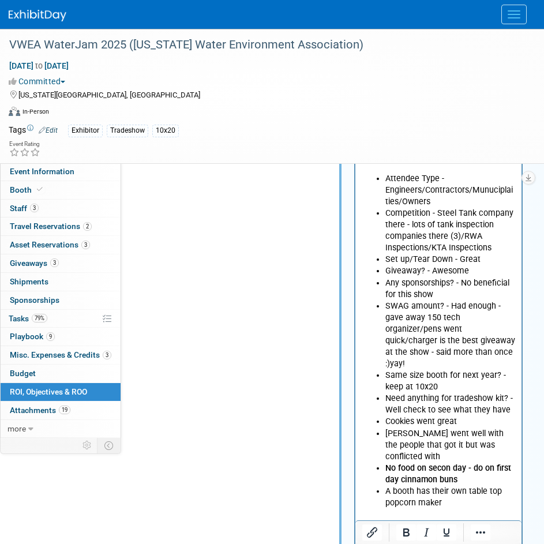
scroll to position [750, 97]
click at [454, 485] on li "A booth has their own table top popcorn maker" at bounding box center [451, 496] width 130 height 23
click at [453, 485] on li "A booth has their own table top popcorn maker" at bounding box center [451, 496] width 130 height 23
drag, startPoint x: 494, startPoint y: 485, endPoint x: 377, endPoint y: 493, distance: 116.9
click at [386, 508] on li "Look for popcorn everytime" at bounding box center [451, 514] width 130 height 12
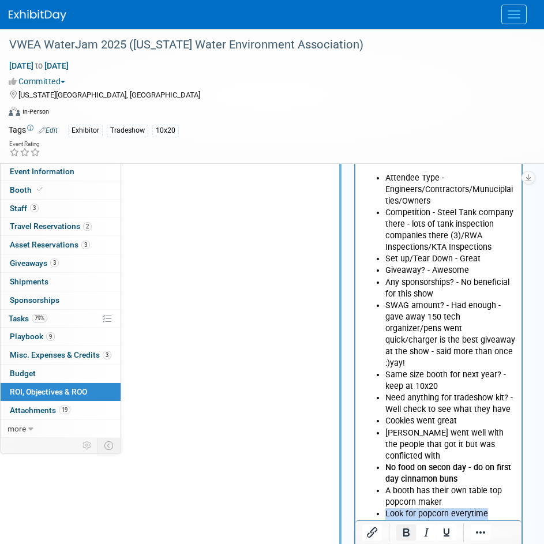
click at [406, 537] on icon "Bold" at bounding box center [406, 533] width 14 height 14
click at [270, 382] on td "Engagement Metrics Leads Generated from this event. 0 X 0 X 0 X" at bounding box center [182, 127] width 274 height 1195
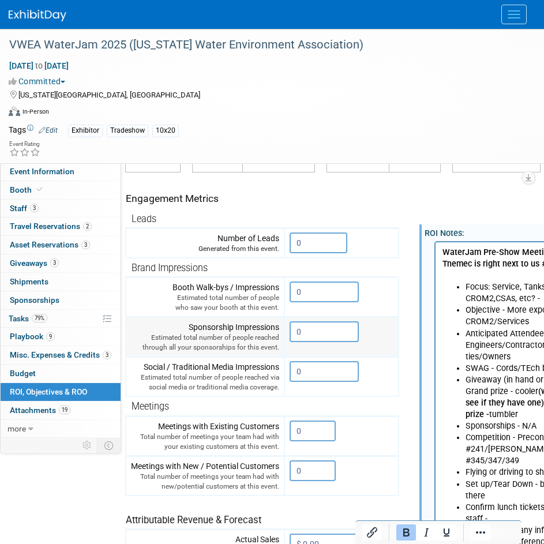
scroll to position [115, 16]
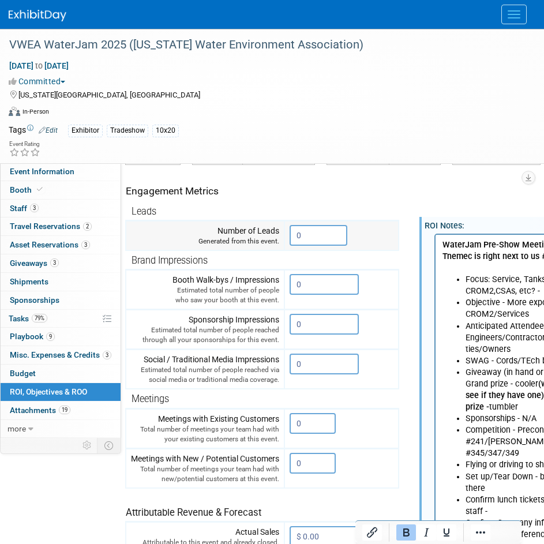
click at [321, 238] on input "0" at bounding box center [319, 235] width 58 height 21
click at [307, 233] on input "0" at bounding box center [319, 235] width 58 height 21
drag, startPoint x: 309, startPoint y: 234, endPoint x: 289, endPoint y: 235, distance: 20.2
click at [289, 235] on td "0 X" at bounding box center [342, 236] width 114 height 30
click at [310, 241] on input "0" at bounding box center [319, 235] width 58 height 21
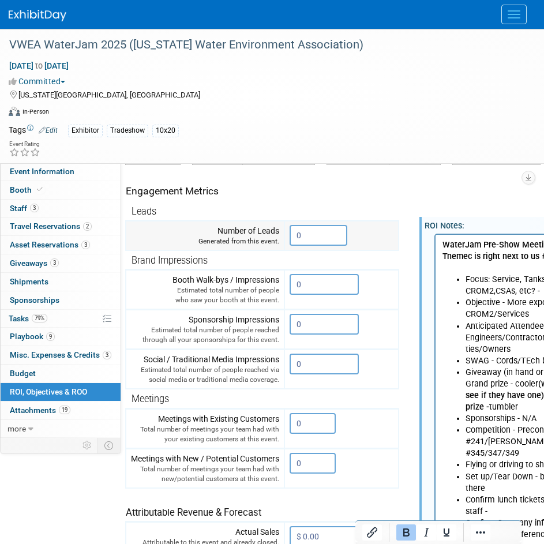
drag, startPoint x: 310, startPoint y: 237, endPoint x: 294, endPoint y: 238, distance: 16.2
click at [294, 238] on input "0" at bounding box center [319, 235] width 58 height 21
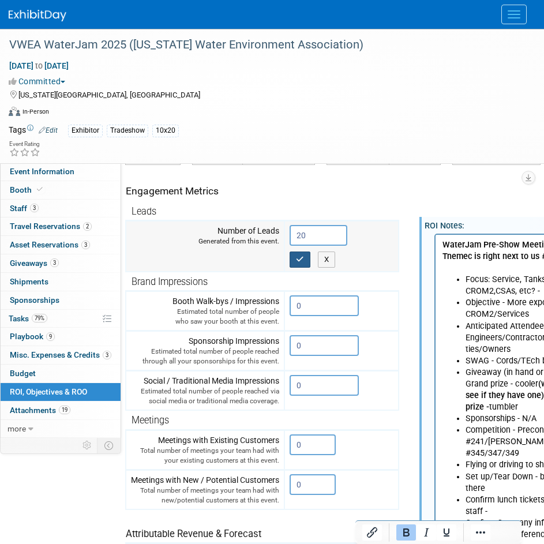
type input "20"
click at [298, 259] on icon "button" at bounding box center [300, 260] width 8 height 8
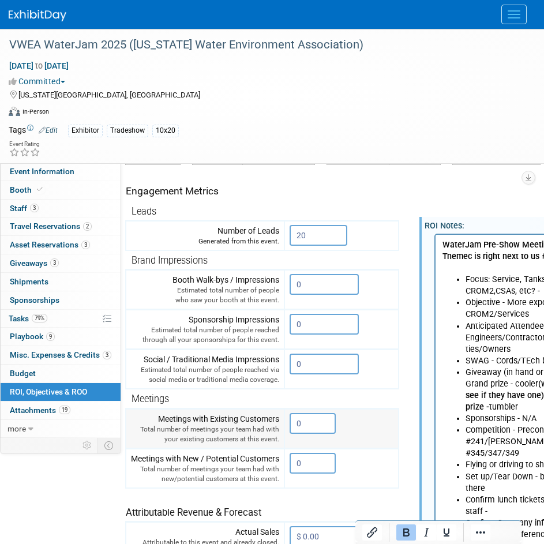
drag, startPoint x: 309, startPoint y: 423, endPoint x: 303, endPoint y: 424, distance: 6.5
click at [303, 424] on input "0" at bounding box center [313, 423] width 46 height 21
drag, startPoint x: 305, startPoint y: 427, endPoint x: 294, endPoint y: 421, distance: 12.7
click at [294, 421] on input "0" at bounding box center [313, 423] width 46 height 21
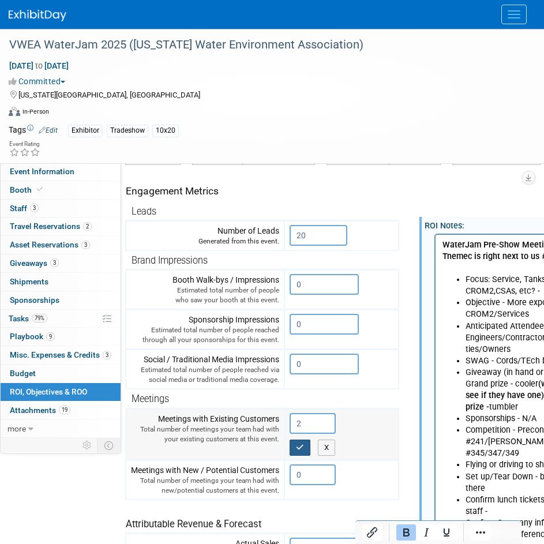
click at [301, 450] on icon "button" at bounding box center [300, 448] width 8 height 8
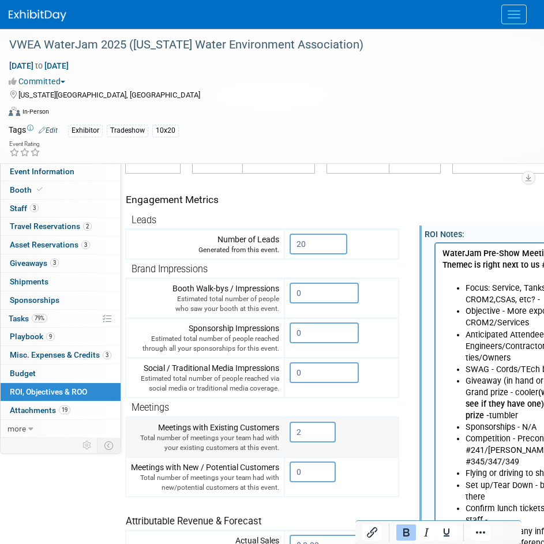
drag, startPoint x: 314, startPoint y: 433, endPoint x: 269, endPoint y: 428, distance: 45.3
click at [269, 428] on tr "Meetings with Existing Customers Total number of meetings your team had with yo…" at bounding box center [262, 437] width 273 height 40
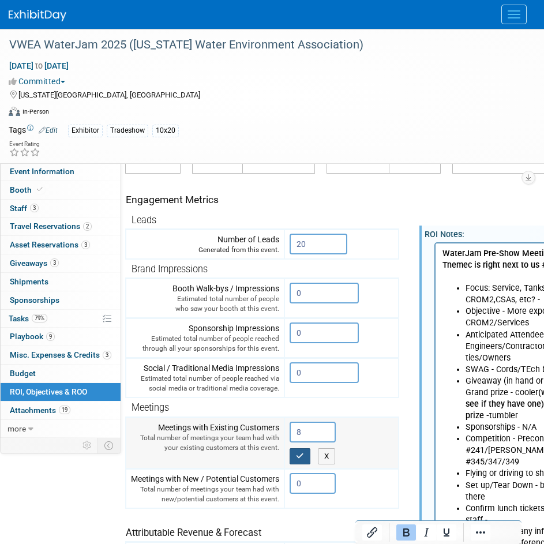
type input "8"
click at [301, 458] on icon "button" at bounding box center [300, 456] width 8 height 8
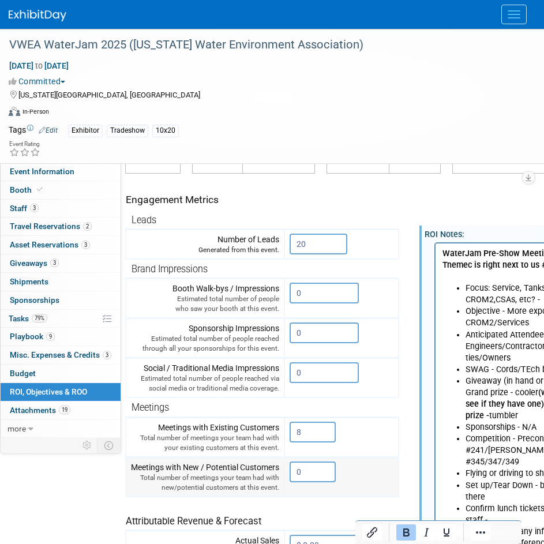
click at [303, 473] on input "0" at bounding box center [313, 472] width 46 height 21
click at [310, 480] on input "0" at bounding box center [313, 472] width 46 height 21
click at [310, 472] on input "0" at bounding box center [313, 472] width 46 height 21
click at [306, 471] on input "0" at bounding box center [313, 472] width 46 height 21
drag, startPoint x: 309, startPoint y: 471, endPoint x: 283, endPoint y: 473, distance: 26.1
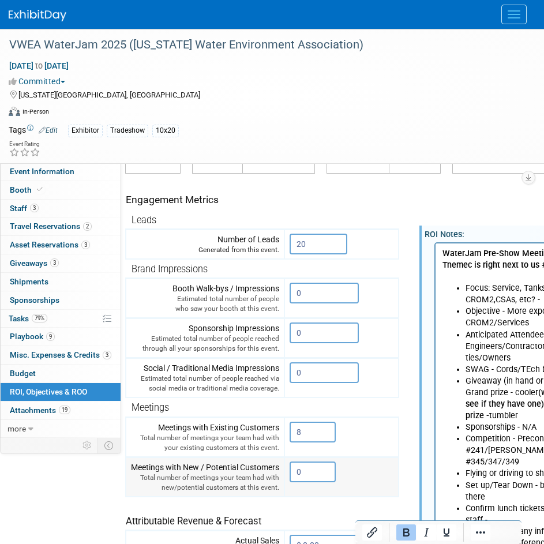
click at [283, 473] on tr "Meetings with New / Potential Customers Total number of meetings your team had …" at bounding box center [262, 477] width 273 height 40
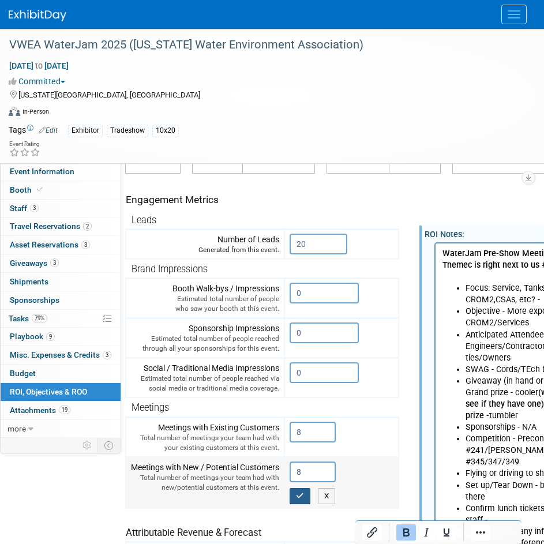
type input "8"
click at [301, 495] on icon "button" at bounding box center [300, 496] width 8 height 8
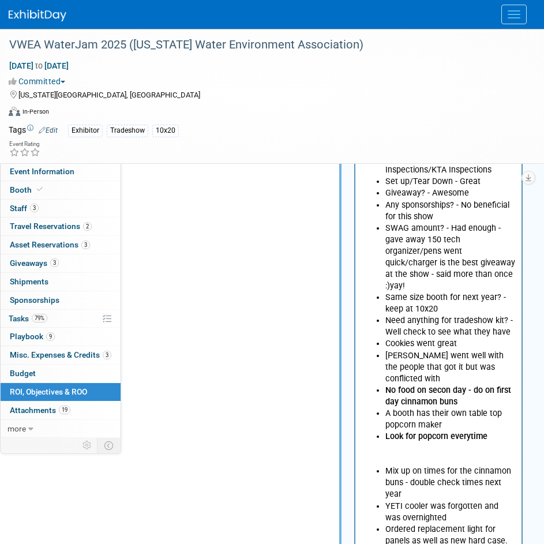
scroll to position [1111, 97]
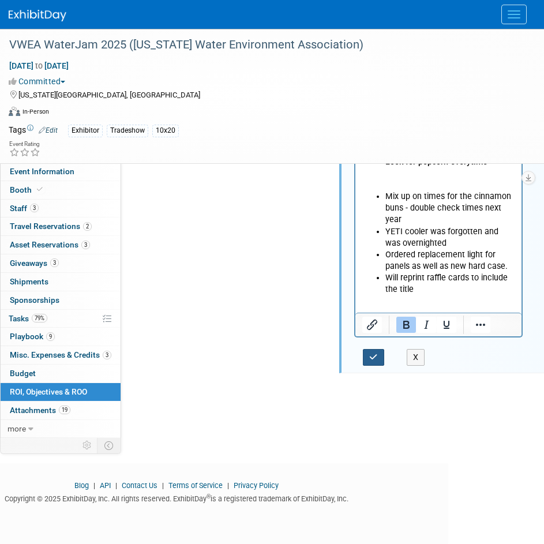
click at [375, 359] on icon "button" at bounding box center [373, 357] width 9 height 8
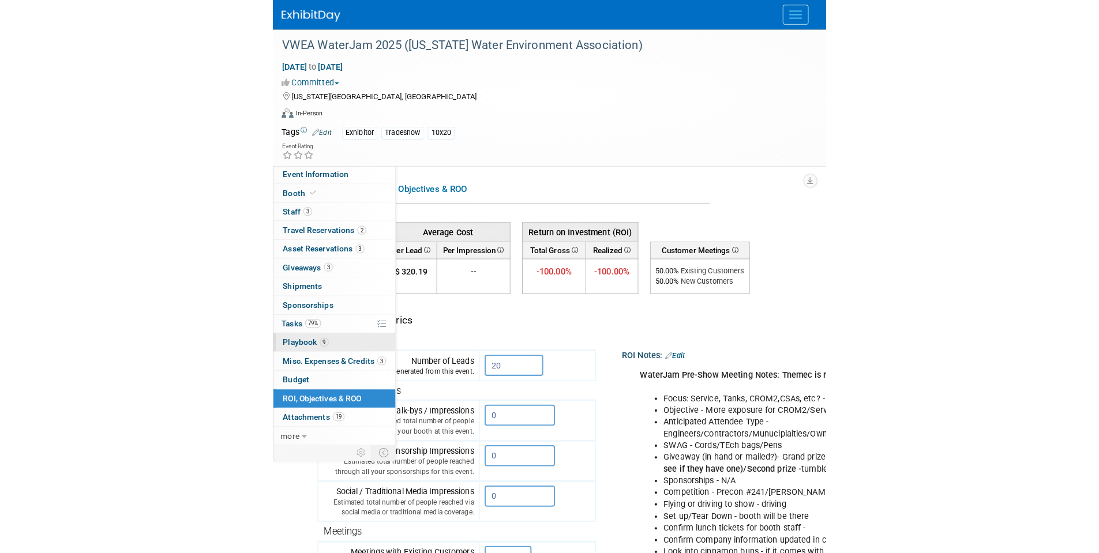
scroll to position [0, 0]
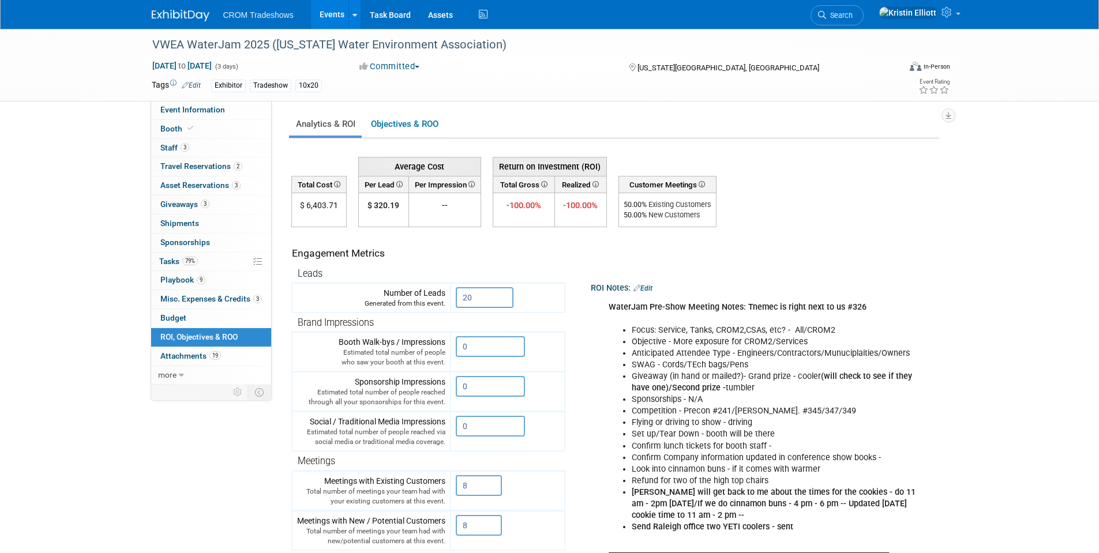
click at [844, 190] on td "Average Cost Return on Investment (ROI) $ 320.19 --" at bounding box center [615, 189] width 648 height 77
click at [73, 144] on div "VWEA WaterJam 2025 (Virginia Water Environment Association) Sep 8, 2025 to Sep …" at bounding box center [549, 507] width 1099 height 956
click at [329, 15] on link "Events" at bounding box center [332, 14] width 42 height 29
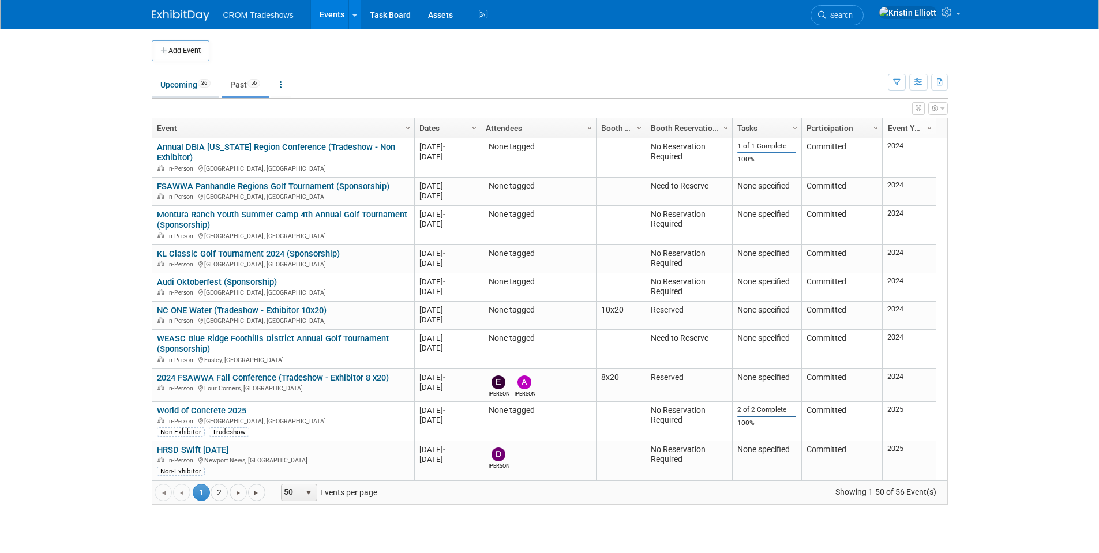
click at [190, 80] on link "Upcoming 26" at bounding box center [186, 85] width 68 height 22
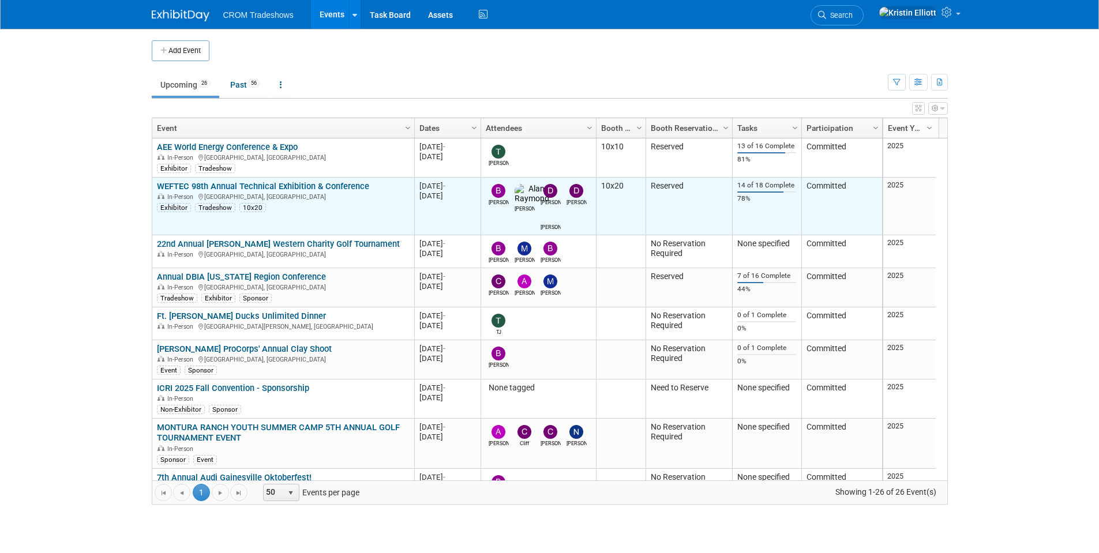
click at [261, 187] on link "WEFTEC 98th Annual Technical Exhibition & Conference" at bounding box center [263, 186] width 212 height 10
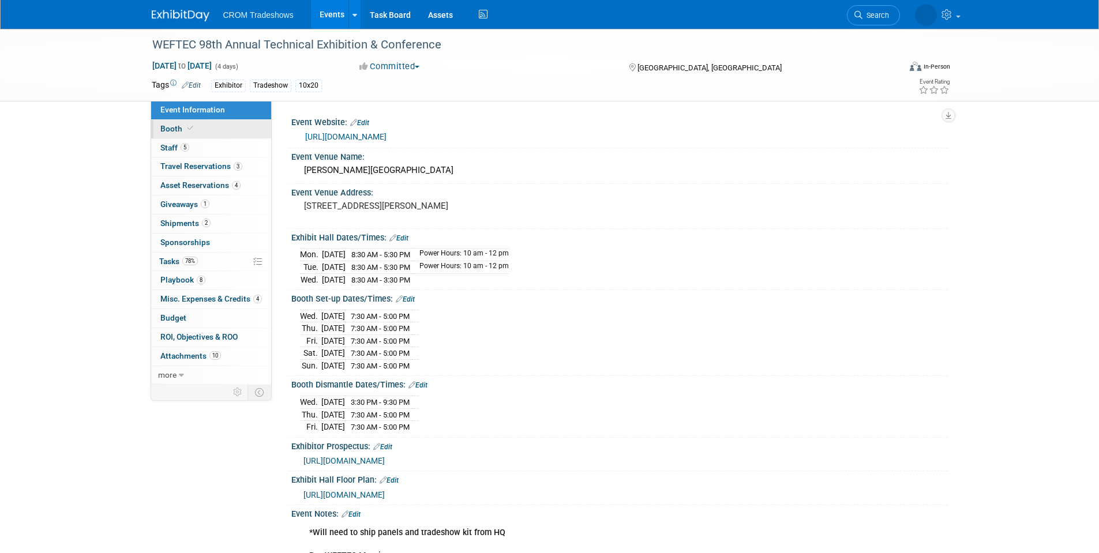
click at [218, 127] on link "Booth" at bounding box center [211, 129] width 120 height 18
